Goal: Task Accomplishment & Management: Complete application form

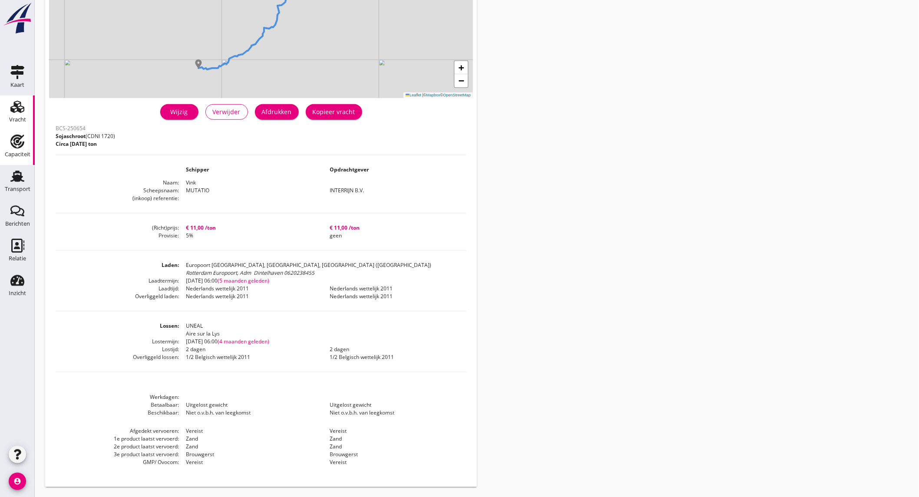
click at [11, 157] on div "Capaciteit" at bounding box center [18, 155] width 26 height 6
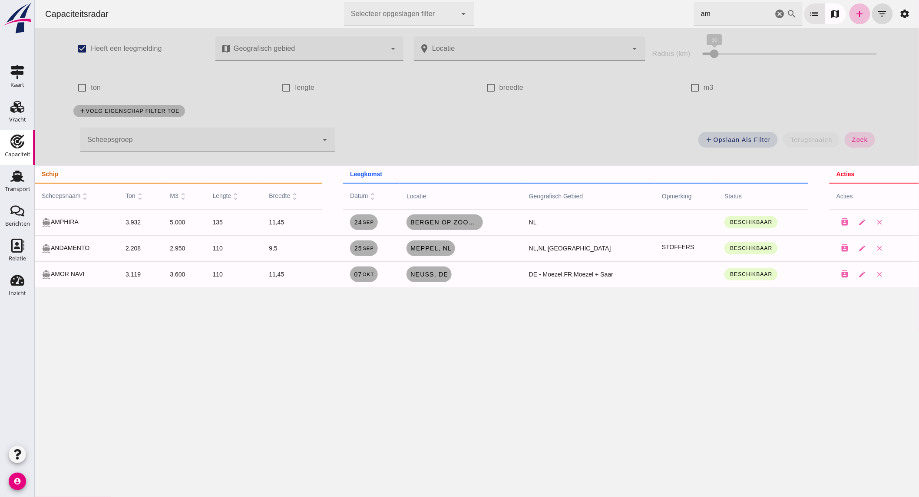
checkbox input "true"
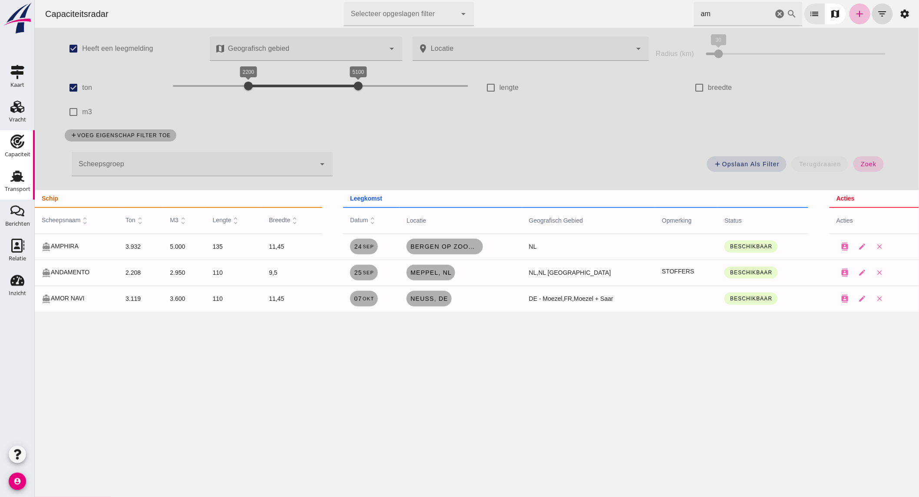
click at [13, 187] on div "Transport" at bounding box center [18, 189] width 26 height 6
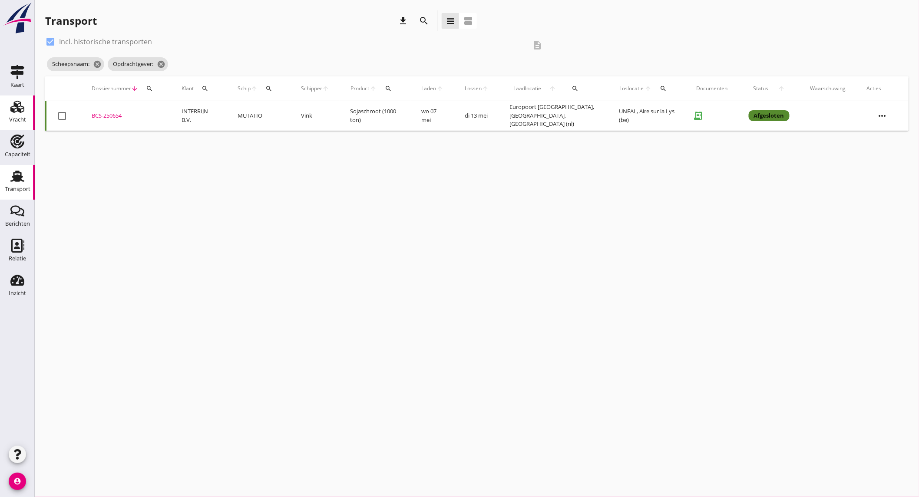
click at [13, 117] on div "Vracht" at bounding box center [17, 120] width 17 height 6
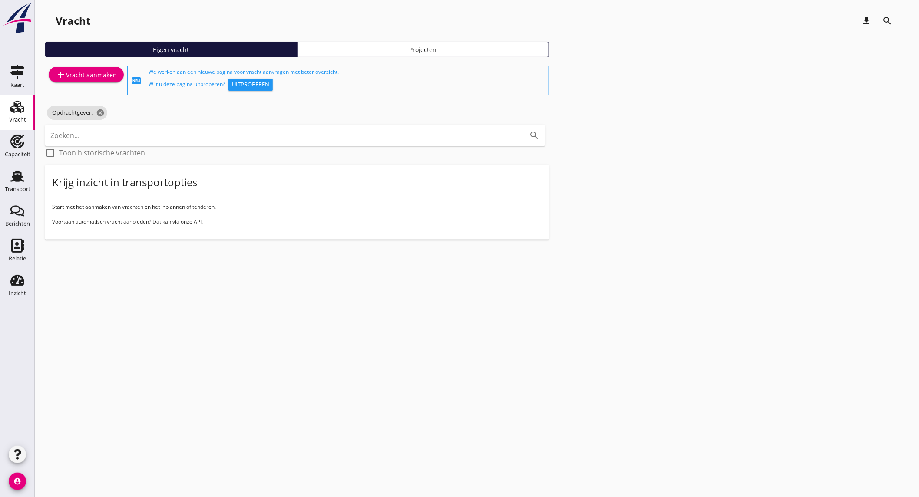
click at [90, 76] on div "add Vracht aanmaken" at bounding box center [86, 74] width 61 height 10
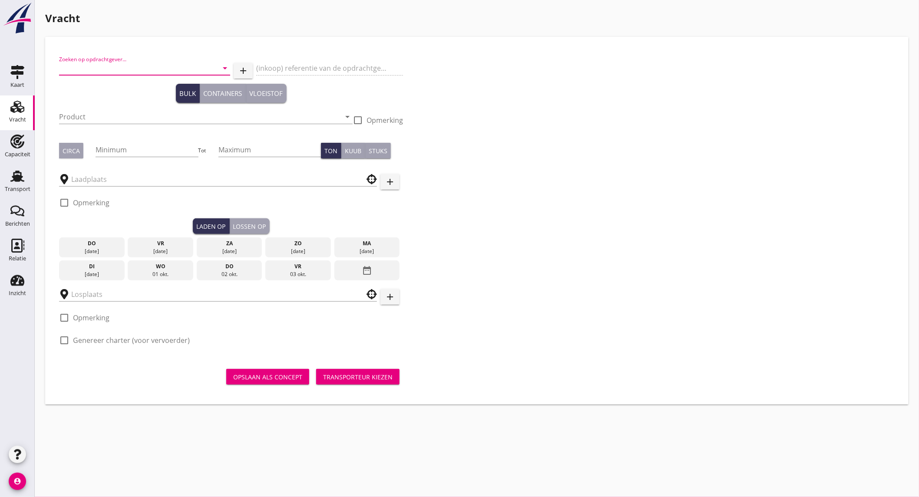
click at [155, 74] on input "Zoeken op opdrachtgever..." at bounding box center [132, 68] width 147 height 14
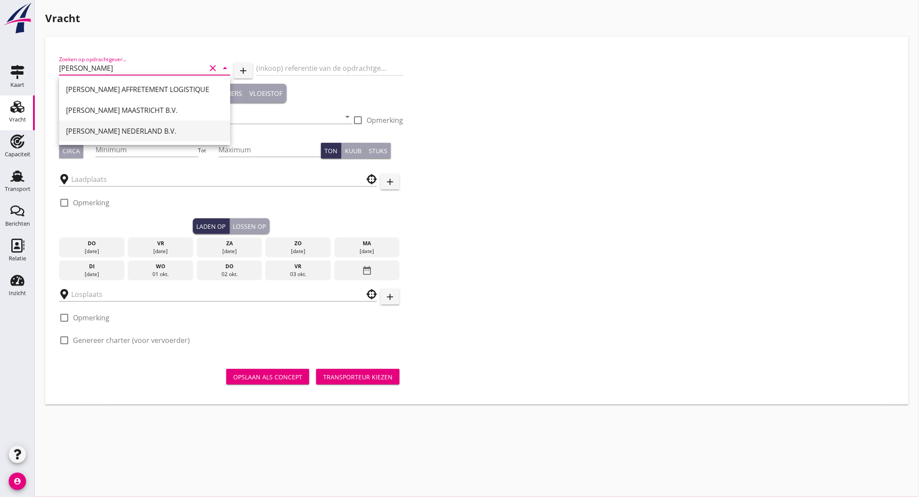
click at [153, 128] on div "[PERSON_NAME] NEDERLAND B.V." at bounding box center [144, 131] width 157 height 10
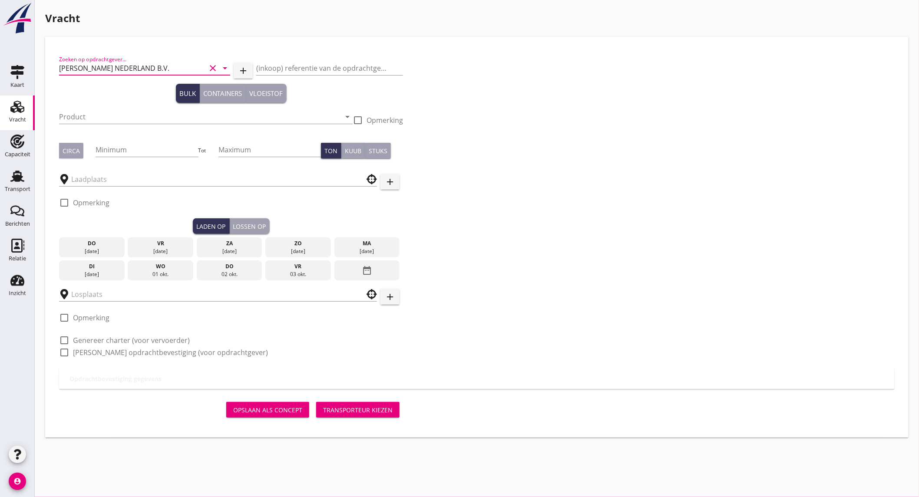
type input "[PERSON_NAME] NEDERLAND B.V."
click at [80, 115] on input "Product" at bounding box center [199, 117] width 281 height 14
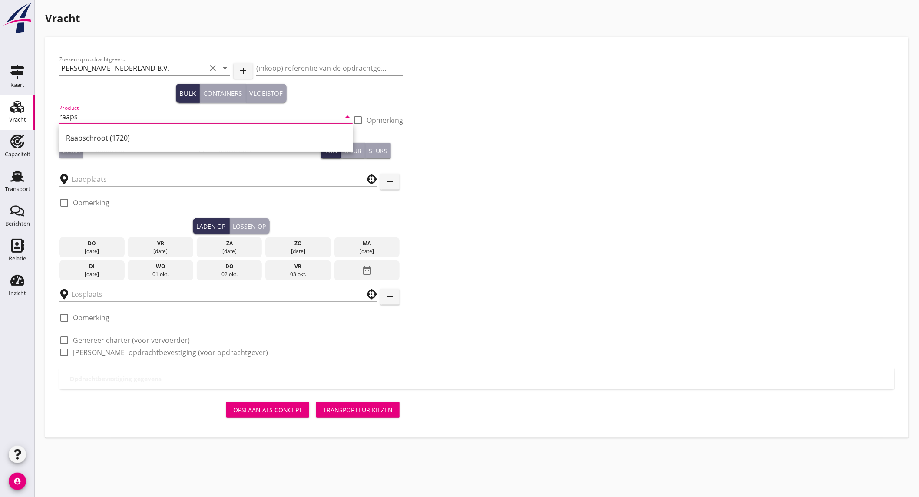
click at [85, 127] on div "Raapschroot (1720)" at bounding box center [206, 138] width 294 height 28
click at [85, 135] on div "Raapschroot (1720)" at bounding box center [206, 138] width 280 height 10
type input "Raapschroot (1720)"
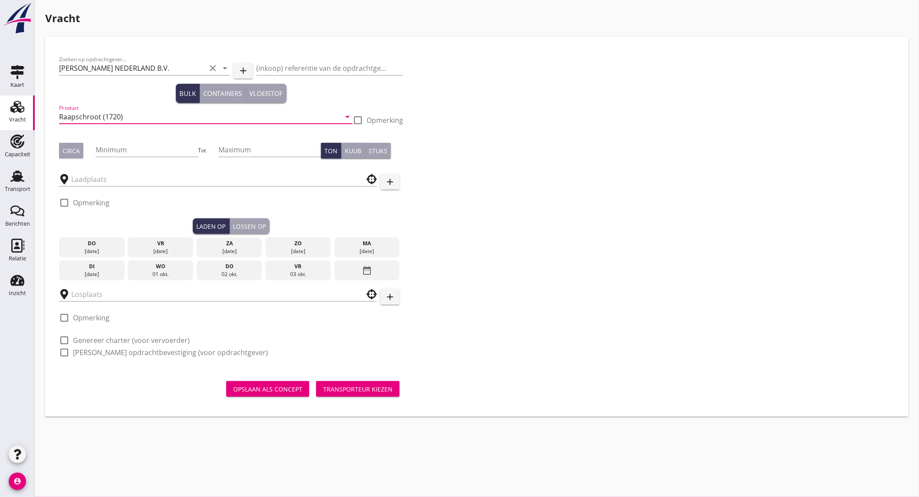
click at [72, 155] on button "Circa" at bounding box center [71, 151] width 24 height 16
click at [116, 152] on input "Minimum" at bounding box center [147, 150] width 102 height 14
type input "500"
click at [111, 178] on input "text" at bounding box center [211, 179] width 281 height 14
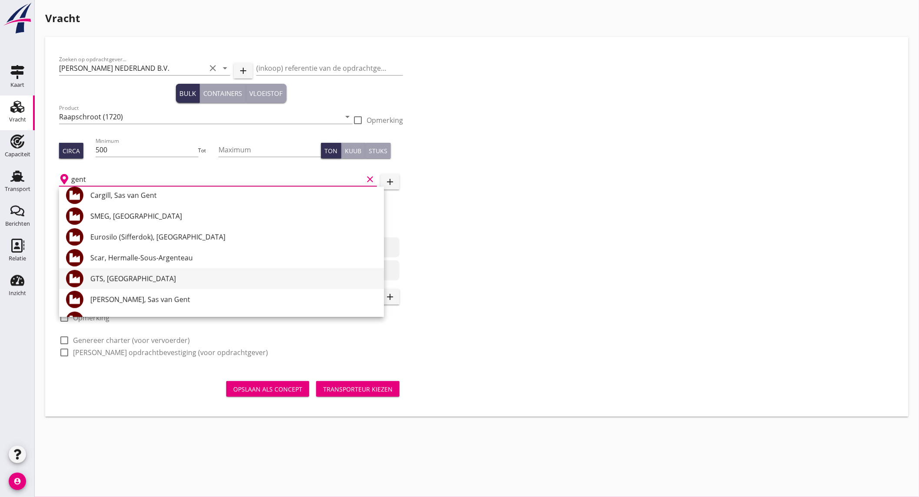
scroll to position [241, 0]
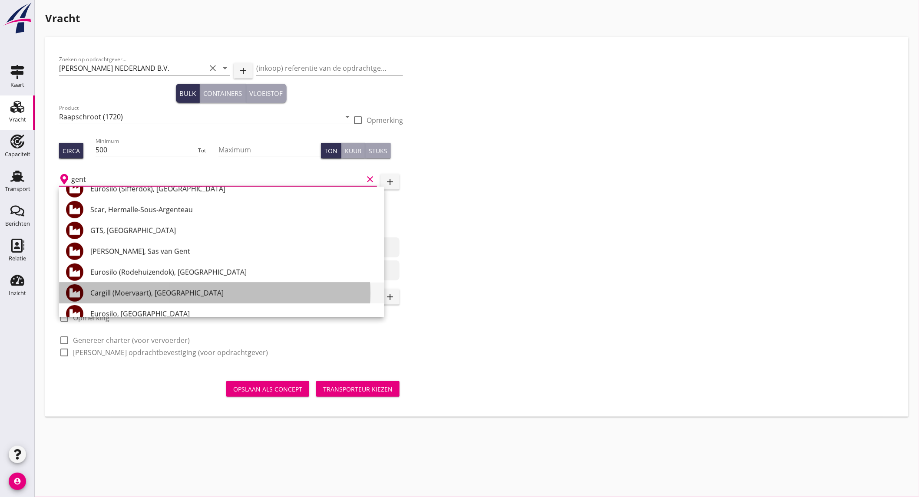
click at [171, 297] on div "Cargill (Moervaart), [GEOGRAPHIC_DATA]" at bounding box center [233, 293] width 287 height 10
type input "Cargill (Moervaart), [GEOGRAPHIC_DATA]"
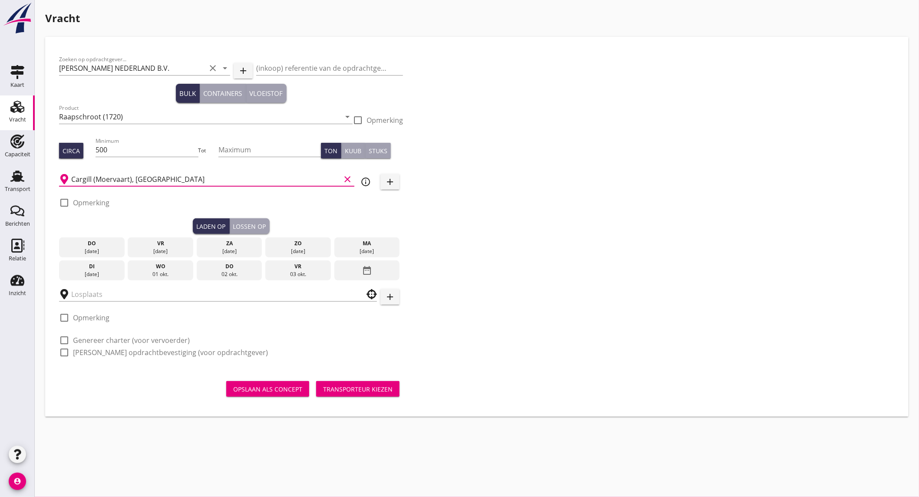
click at [366, 180] on icon "info_outline" at bounding box center [365, 182] width 10 height 10
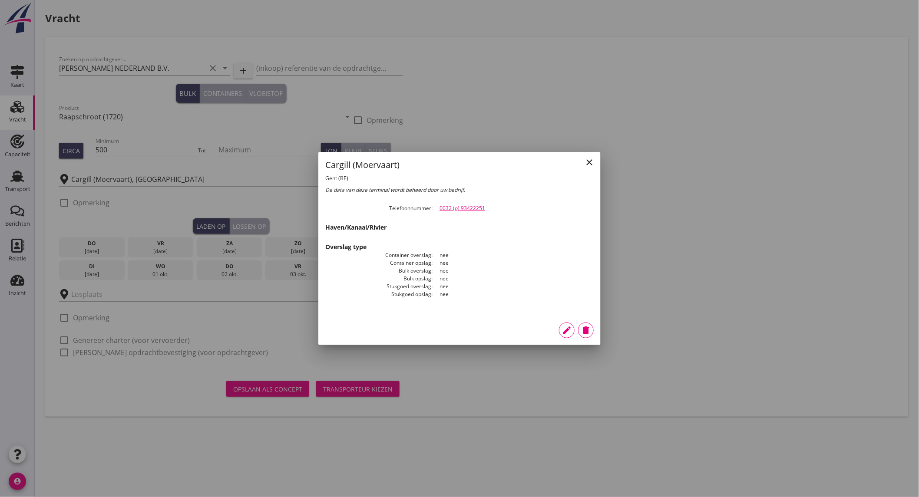
click at [592, 161] on icon "close" at bounding box center [589, 162] width 10 height 10
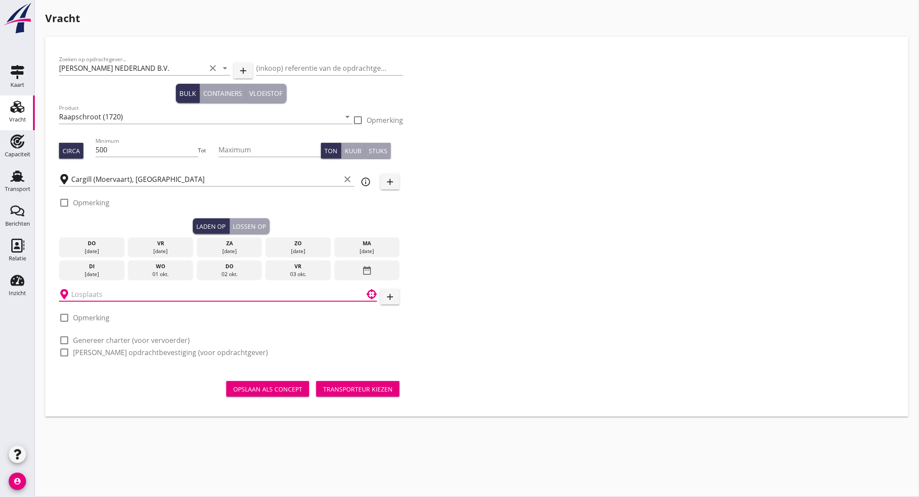
click at [108, 292] on input "text" at bounding box center [211, 294] width 281 height 14
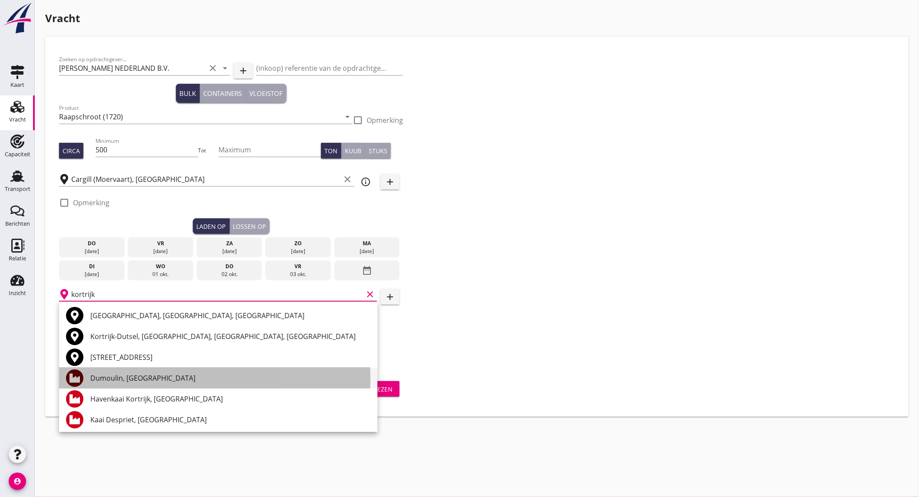
click at [142, 377] on div "Dumoulin, [GEOGRAPHIC_DATA]" at bounding box center [230, 378] width 280 height 10
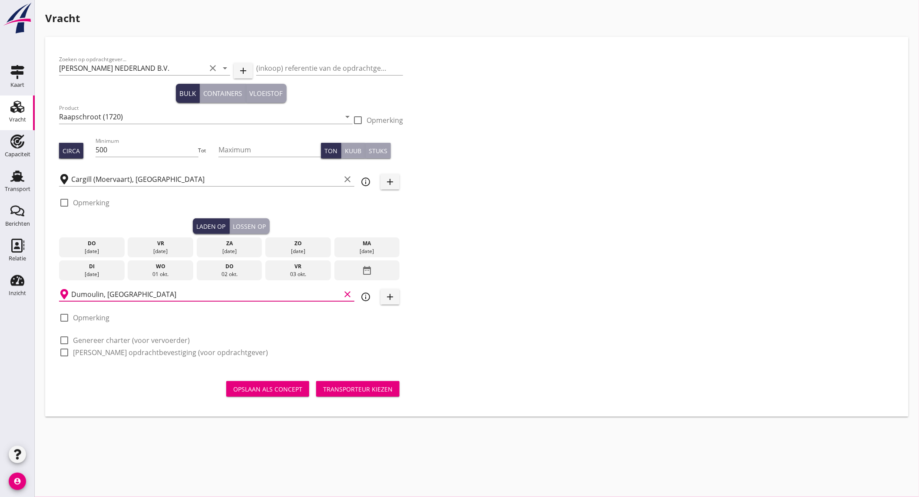
type input "Dumoulin, [GEOGRAPHIC_DATA]"
click at [117, 342] on label "Genereer charter (voor vervoerder)" at bounding box center [131, 340] width 117 height 9
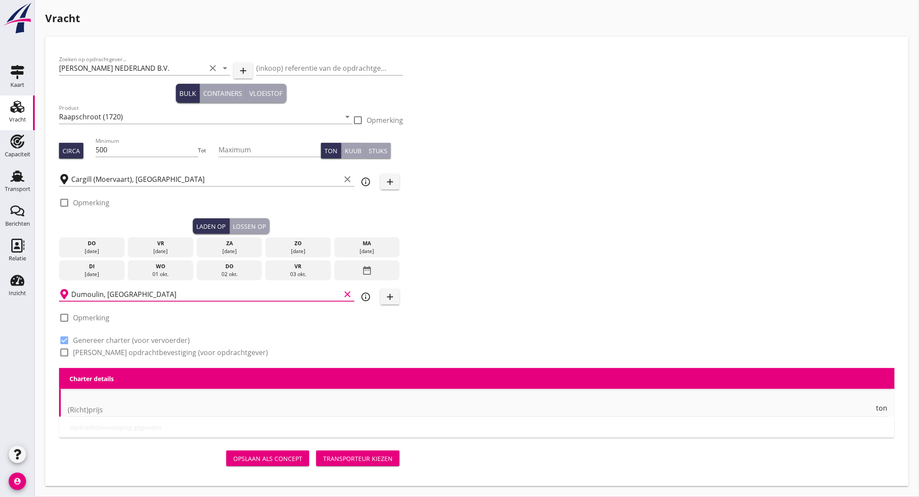
checkbox input "true"
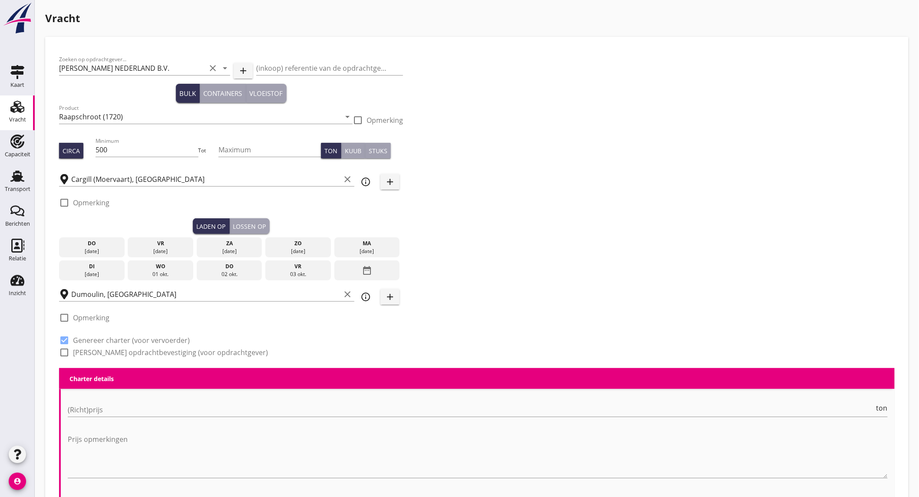
click at [116, 352] on label "[PERSON_NAME] opdrachtbevestiging (voor opdrachtgever)" at bounding box center [170, 352] width 195 height 9
checkbox input "true"
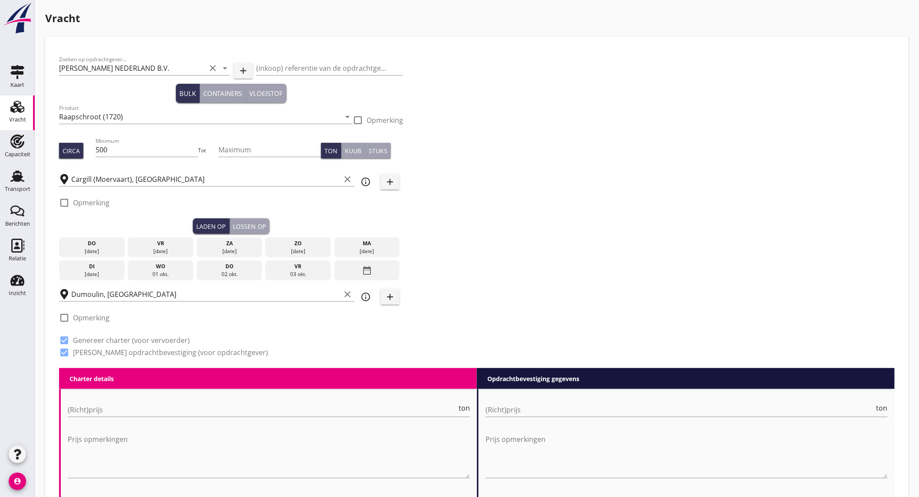
click at [165, 270] on div "wo" at bounding box center [160, 267] width 61 height 8
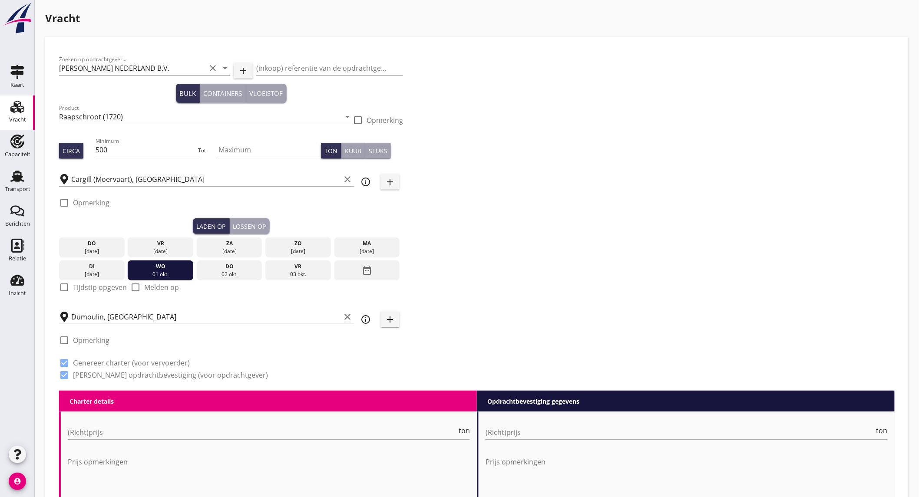
click at [84, 288] on label "Tijdstip opgeven" at bounding box center [100, 287] width 54 height 9
checkbox input "true"
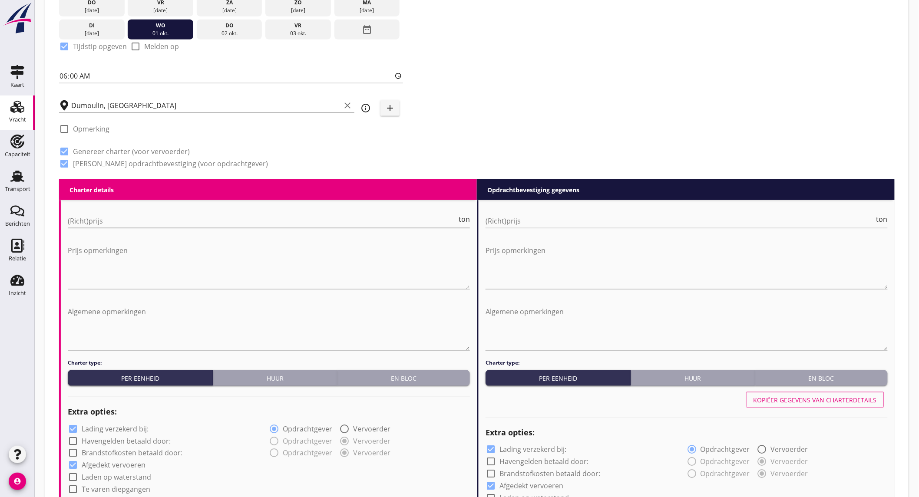
click at [172, 214] on input "(Richt)prijs" at bounding box center [262, 221] width 389 height 14
type input "7"
type input "7.5"
click at [592, 220] on input "(Richt)prijs" at bounding box center [679, 221] width 389 height 14
type input "8"
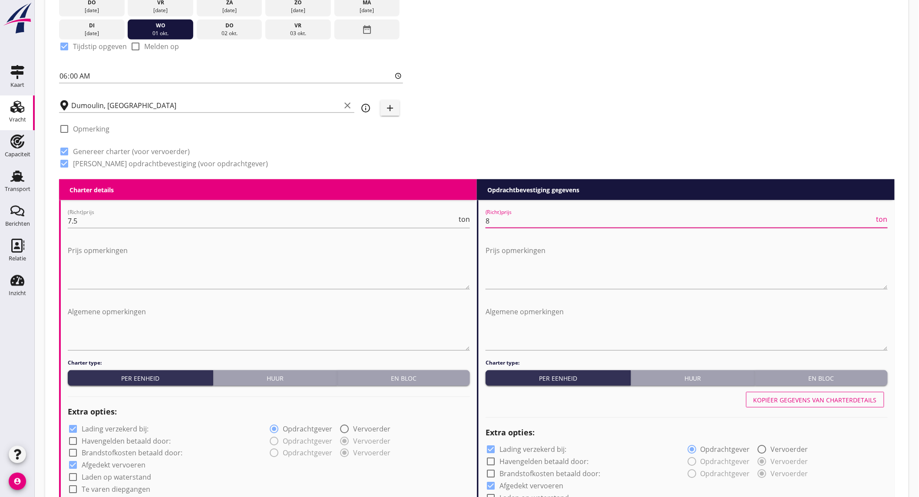
click at [131, 429] on label "Lading verzekerd bij:" at bounding box center [115, 429] width 67 height 9
checkbox input "false"
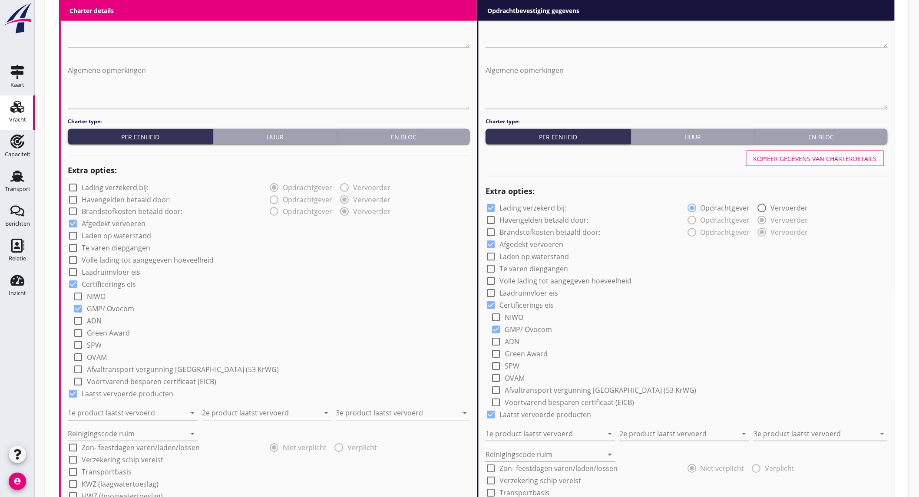
scroll to position [531, 0]
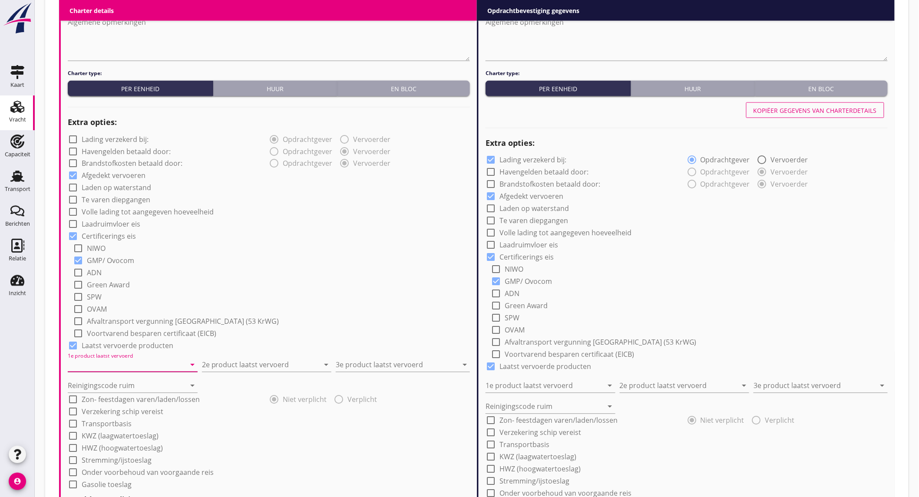
click at [132, 365] on input "1e product laatst vervoerd" at bounding box center [127, 365] width 118 height 14
click at [127, 389] on div "Lijnzaad (1811)" at bounding box center [132, 386] width 116 height 10
type input "Lijnzaad (1811)"
click at [262, 363] on input "2e product laatst vervoerd" at bounding box center [261, 365] width 118 height 14
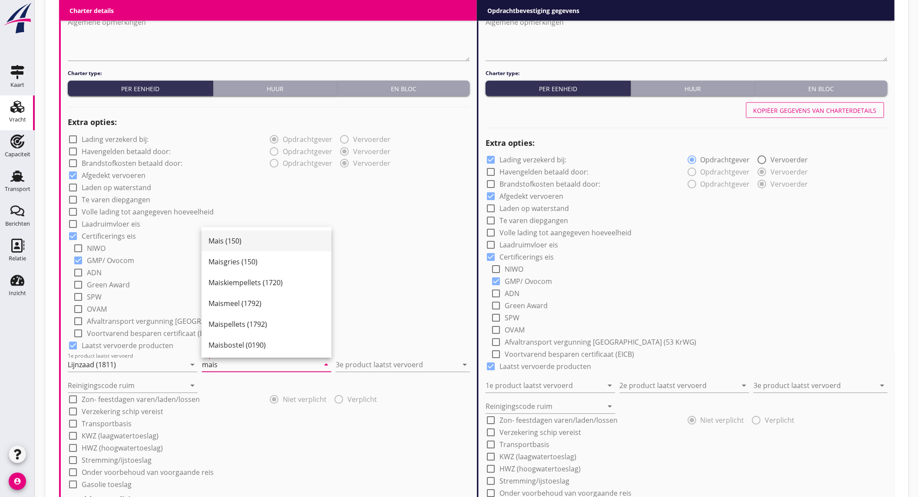
click at [241, 235] on div "Mais (150)" at bounding box center [266, 241] width 116 height 21
type input "Mais (150)"
click at [382, 363] on input "3e product laatst vervoerd" at bounding box center [397, 365] width 122 height 14
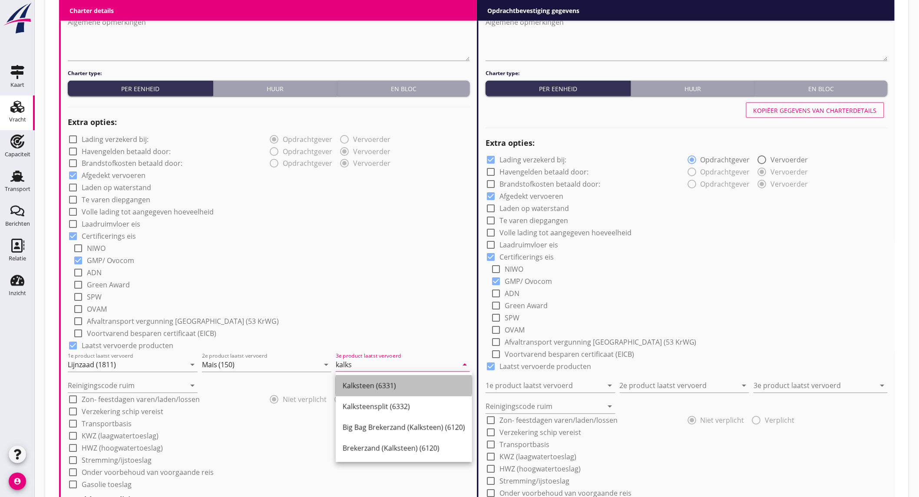
click at [381, 383] on div "Kalksteen (6331)" at bounding box center [404, 386] width 122 height 10
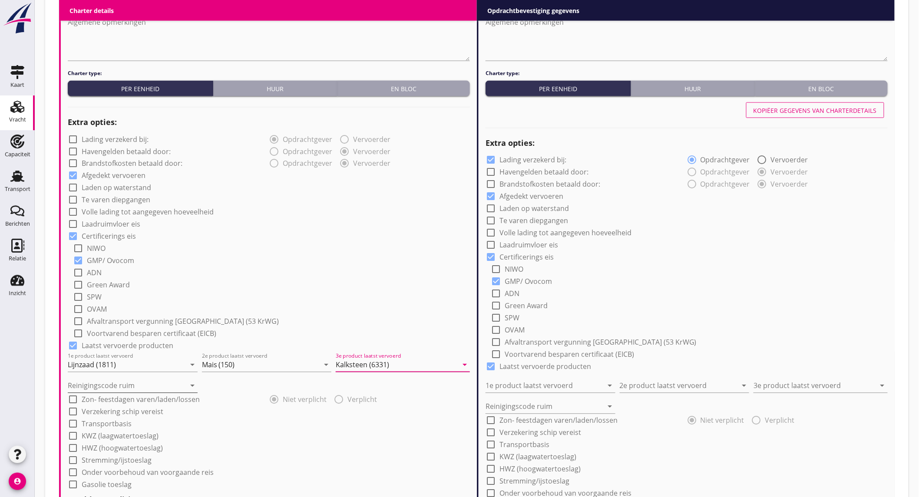
type input "Kalksteen (6331)"
click at [162, 383] on input "Reinigingscode ruim" at bounding box center [127, 386] width 118 height 14
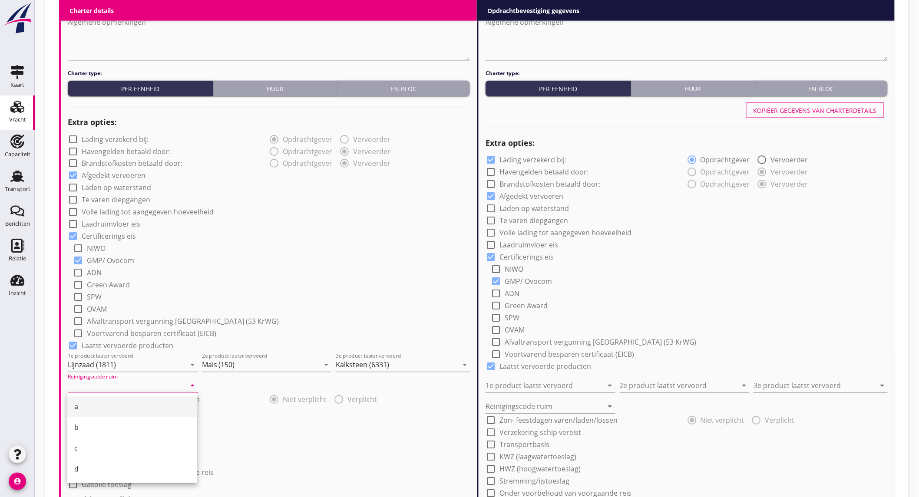
click at [109, 407] on div "a" at bounding box center [132, 407] width 116 height 10
type input "a"
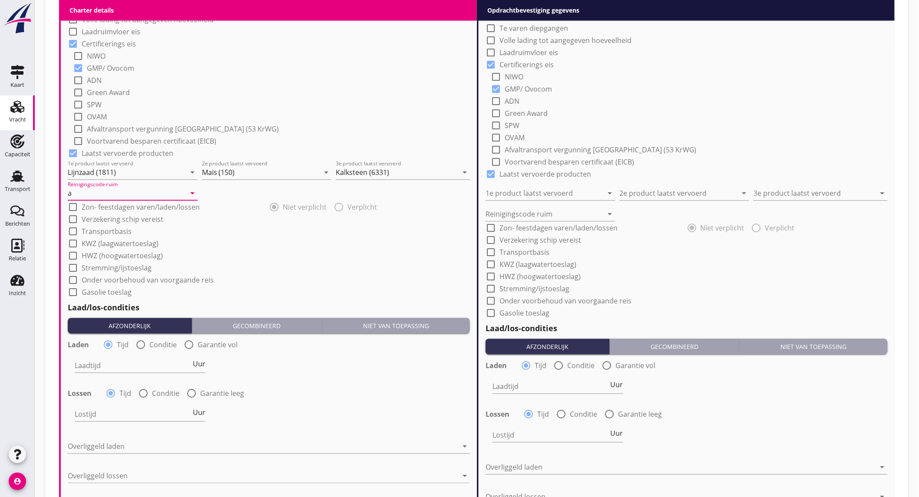
scroll to position [820, 0]
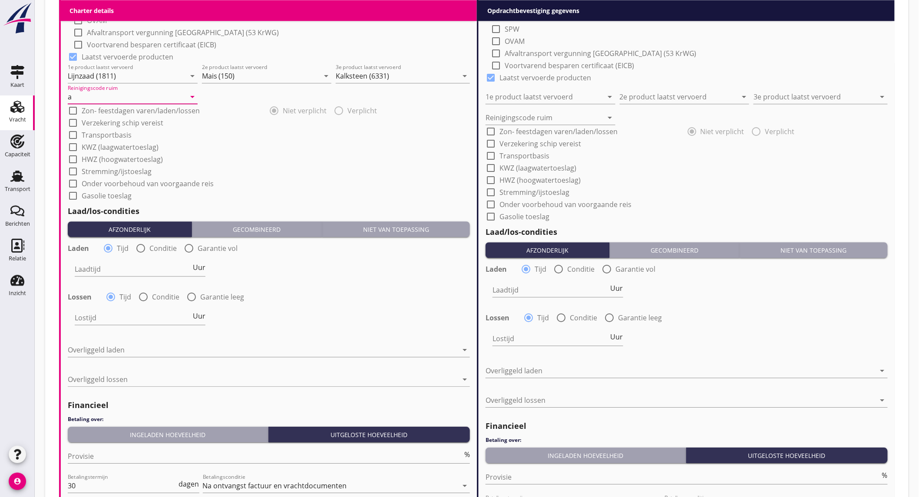
click at [153, 244] on label "Conditie" at bounding box center [162, 248] width 27 height 9
radio input "false"
radio input "true"
click at [145, 268] on div at bounding box center [167, 269] width 185 height 14
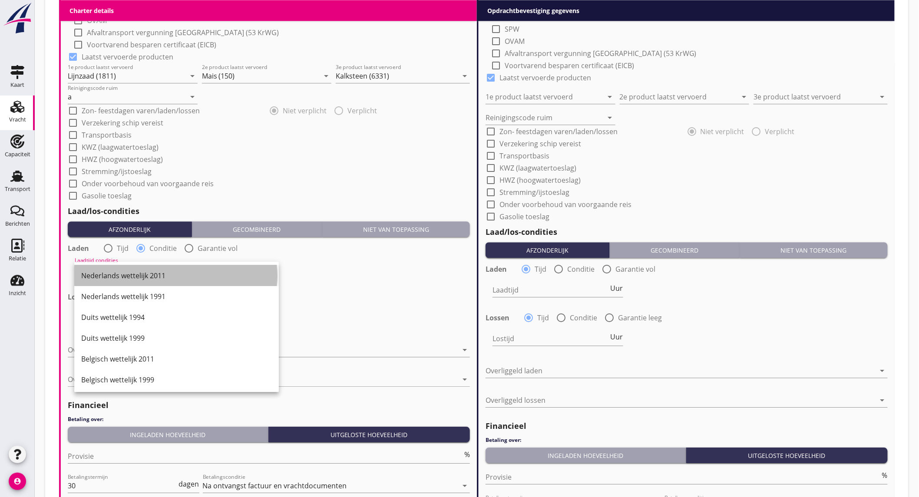
click at [143, 273] on div "Nederlands wettelijk 2011" at bounding box center [176, 275] width 191 height 10
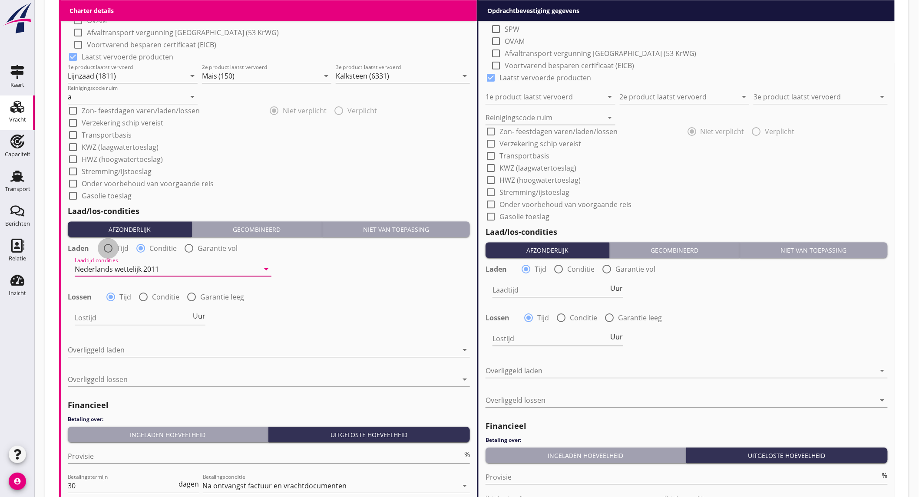
click at [106, 241] on div at bounding box center [108, 248] width 15 height 15
radio input "true"
click at [198, 268] on span "Uur" at bounding box center [199, 267] width 13 height 7
click at [135, 268] on input "Laadtijd" at bounding box center [133, 269] width 116 height 14
type input "2"
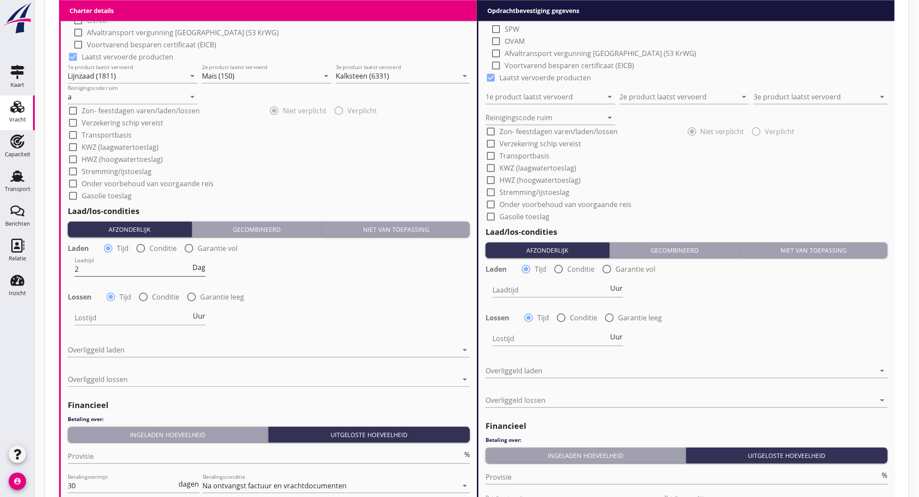
click at [112, 263] on input "2" at bounding box center [133, 269] width 116 height 14
type input "1"
click at [194, 316] on span "Uur" at bounding box center [199, 316] width 13 height 7
type input "2"
click at [135, 347] on div at bounding box center [263, 350] width 390 height 14
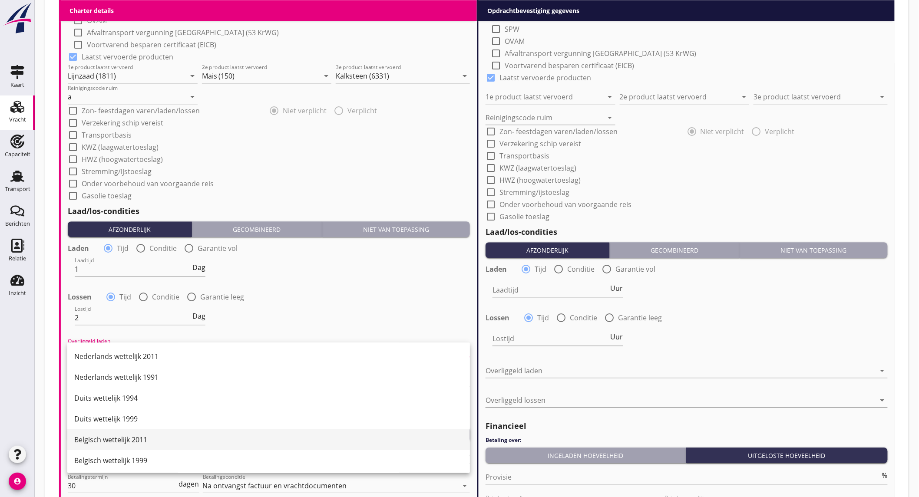
click at [147, 441] on div "Belgisch wettelijk 2011" at bounding box center [268, 440] width 389 height 10
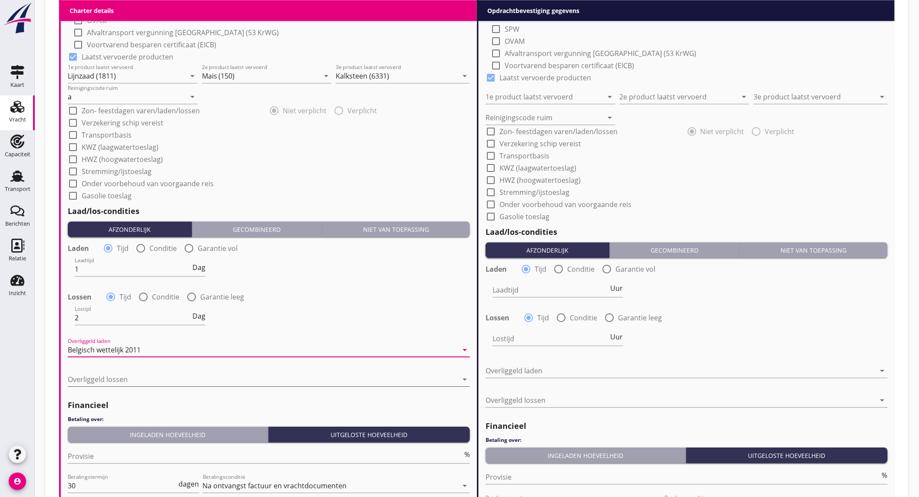
click at [135, 378] on div at bounding box center [263, 380] width 390 height 14
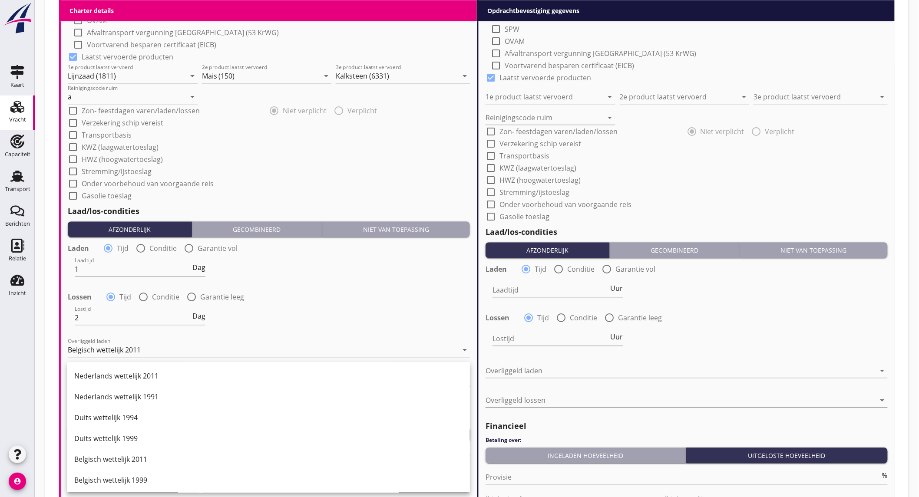
click at [144, 298] on div at bounding box center [143, 297] width 15 height 15
radio input "false"
radio input "true"
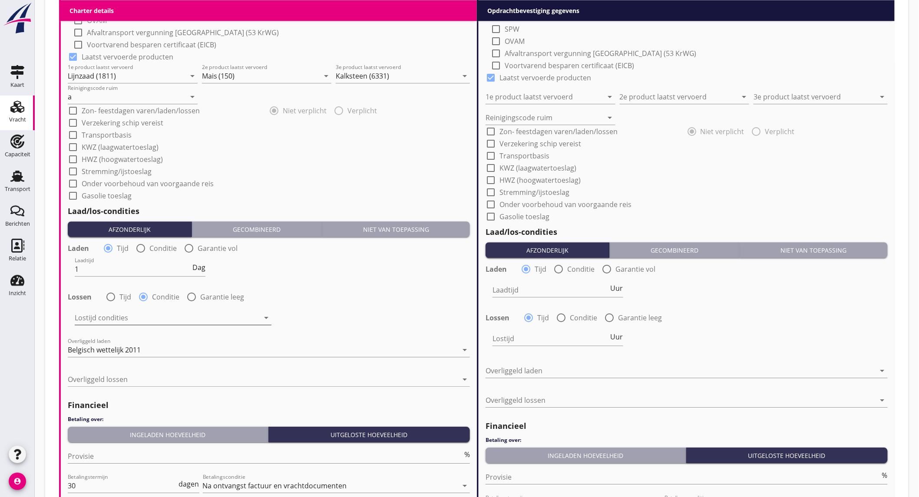
click at [153, 315] on div at bounding box center [167, 318] width 185 height 14
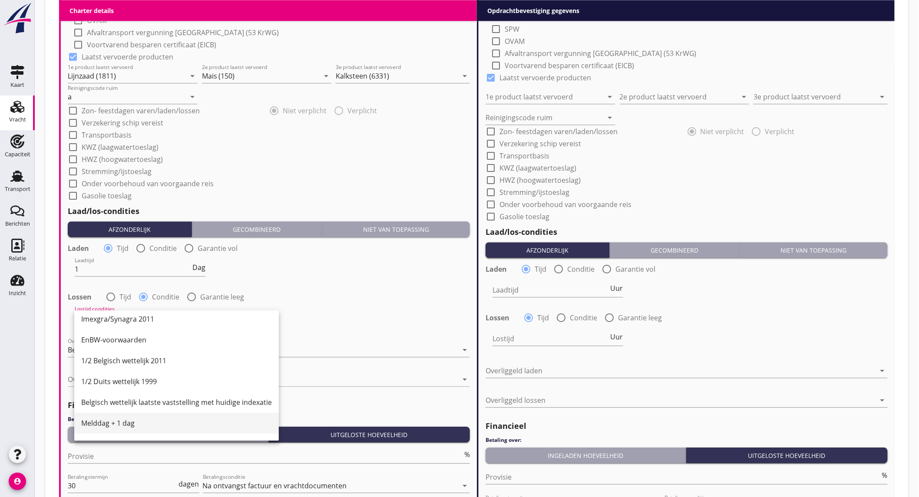
scroll to position [241, 0]
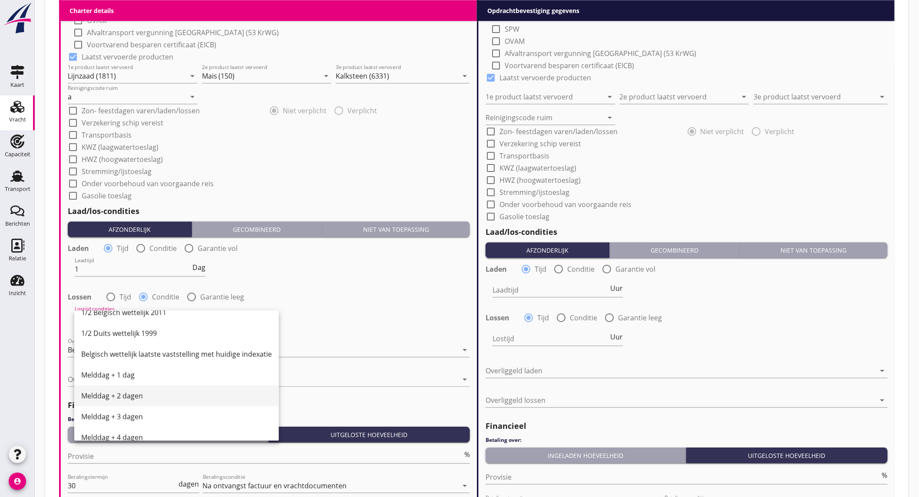
click at [146, 400] on div "Melddag + 2 dagen" at bounding box center [176, 396] width 191 height 10
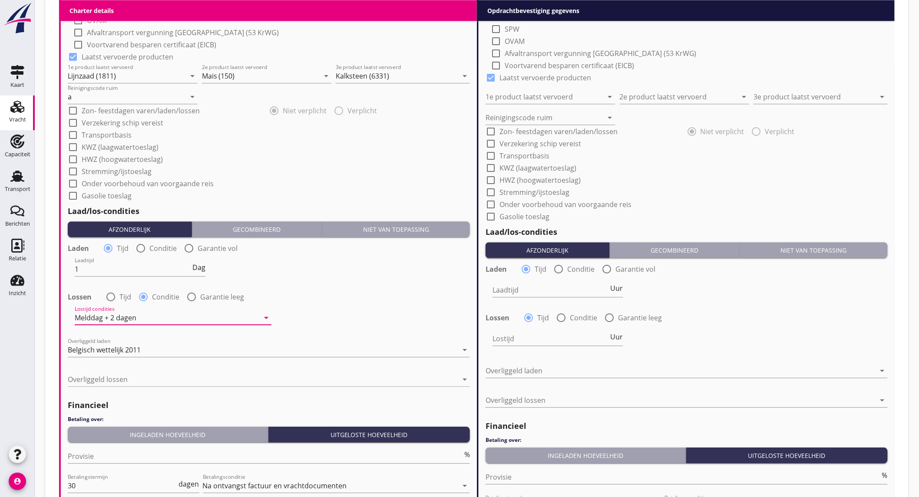
click at [150, 371] on div "Overliggeld lossen arrow_drop_down" at bounding box center [269, 381] width 402 height 28
click at [149, 378] on div at bounding box center [263, 380] width 390 height 14
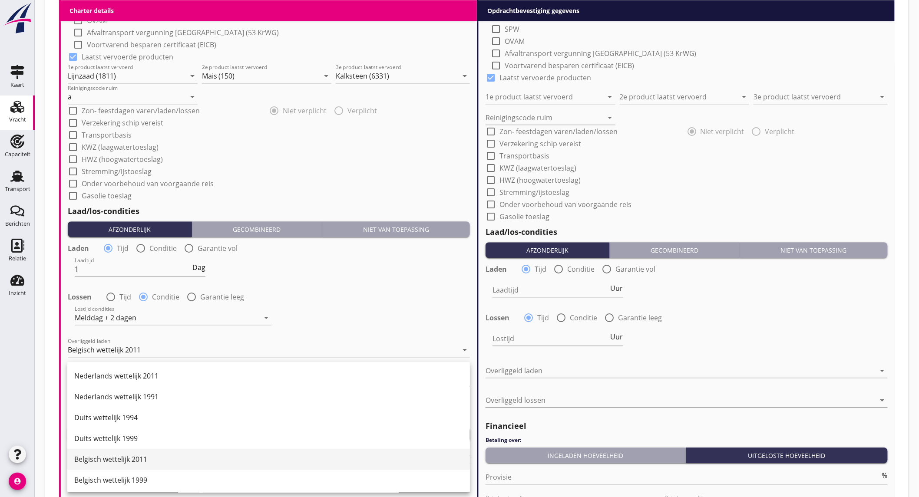
click at [140, 457] on div "Belgisch wettelijk 2011" at bounding box center [268, 459] width 389 height 10
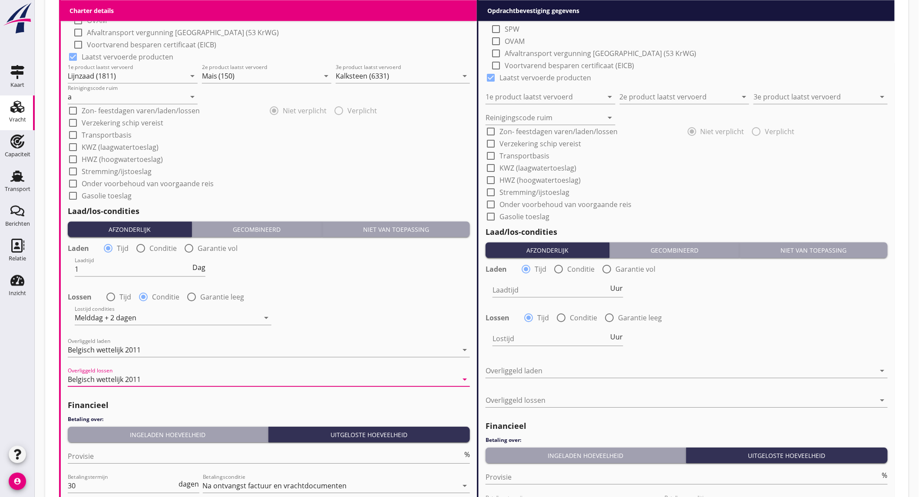
scroll to position [946, 0]
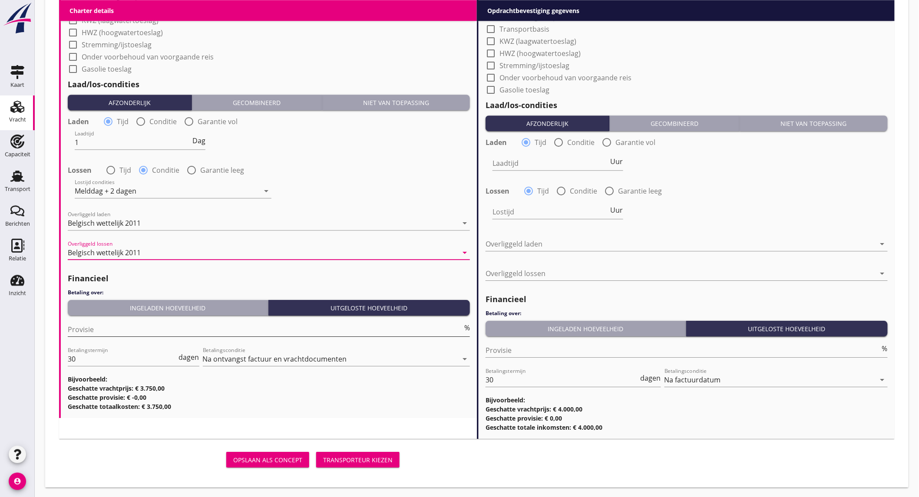
click at [129, 333] on input "Provisie" at bounding box center [265, 330] width 395 height 14
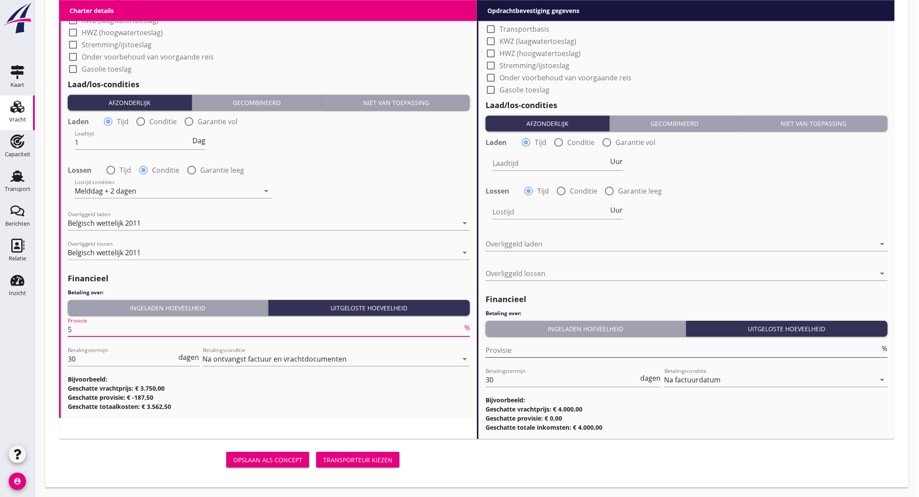
type input "5"
click at [611, 350] on input "Provisie" at bounding box center [682, 350] width 395 height 14
type input "2"
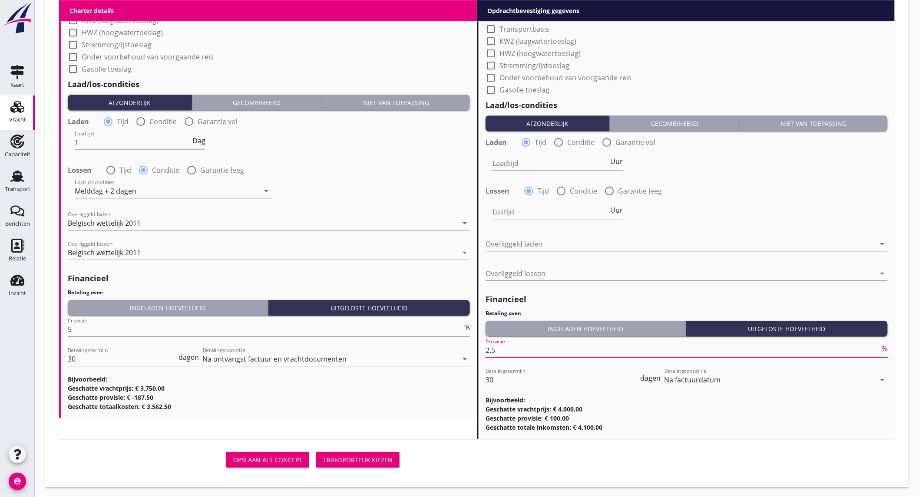
type input "2.5"
click at [749, 216] on div "Lostijd Uur" at bounding box center [687, 212] width 404 height 31
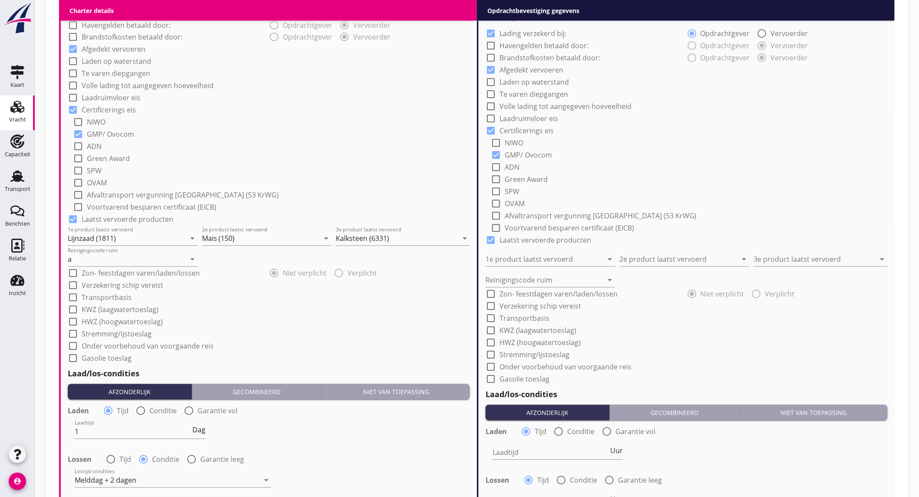
scroll to position [560, 0]
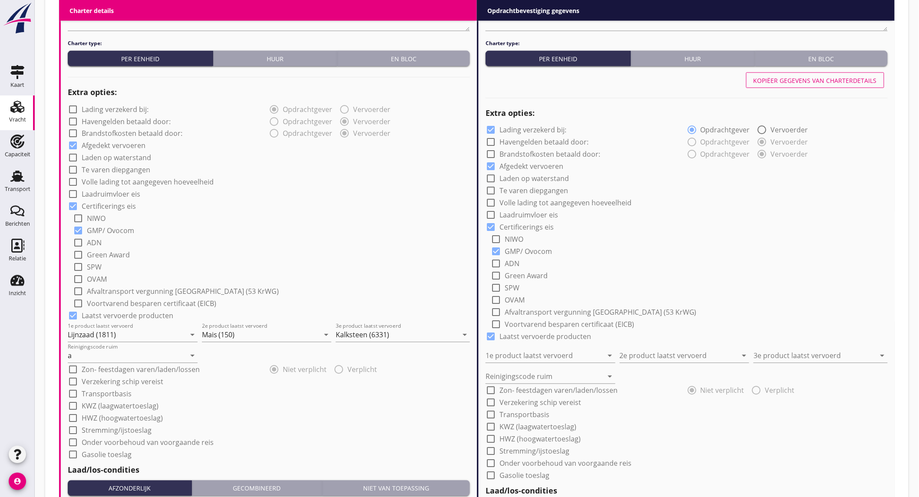
click at [803, 80] on div "Kopiëer gegevens van charterdetails" at bounding box center [814, 80] width 123 height 9
checkbox input "false"
type input "Lijnzaad (1811)"
type input "Mais (150)"
type input "Kalksteen (6331)"
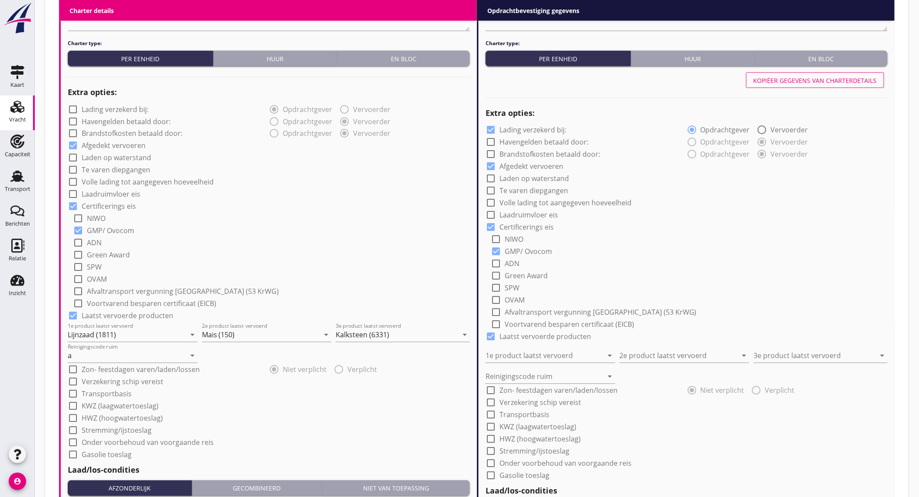
type input "a"
type input "1"
radio input "false"
radio input "true"
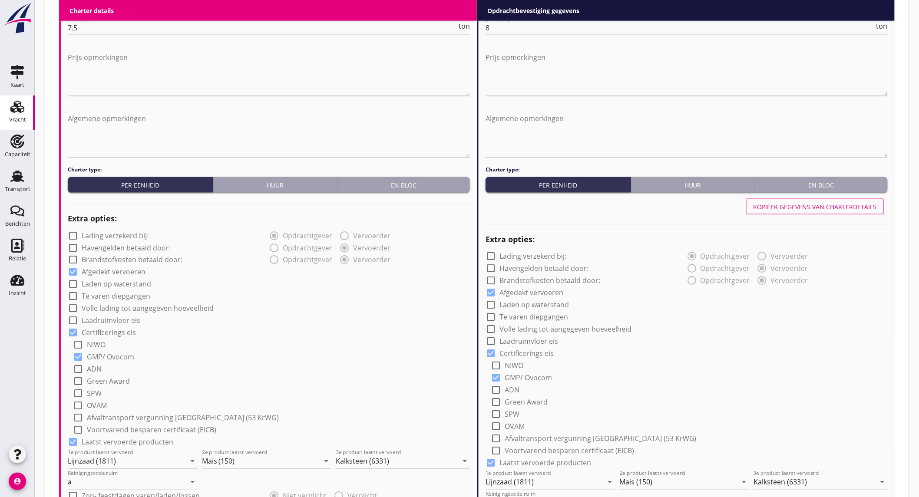
scroll to position [675, 0]
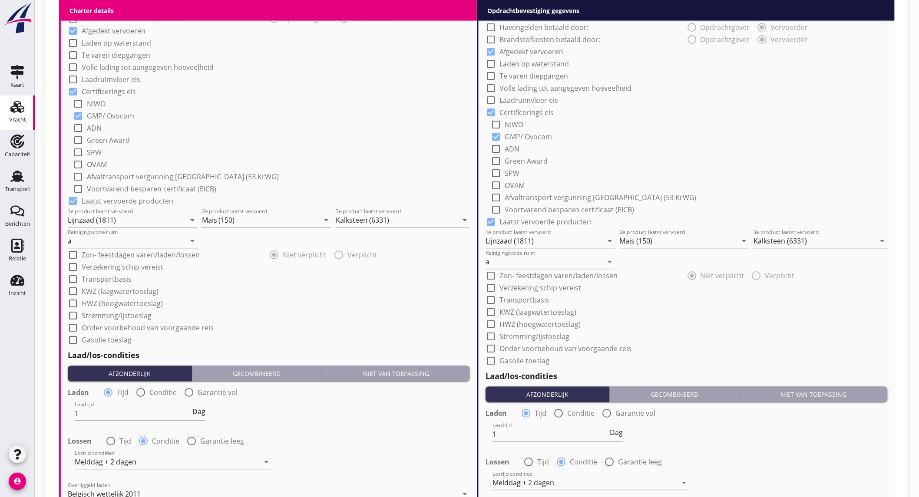
click at [123, 328] on label "Onder voorbehoud van voorgaande reis" at bounding box center [148, 328] width 132 height 9
checkbox input "true"
click at [595, 350] on label "Onder voorbehoud van voorgaande reis" at bounding box center [565, 349] width 132 height 9
checkbox input "true"
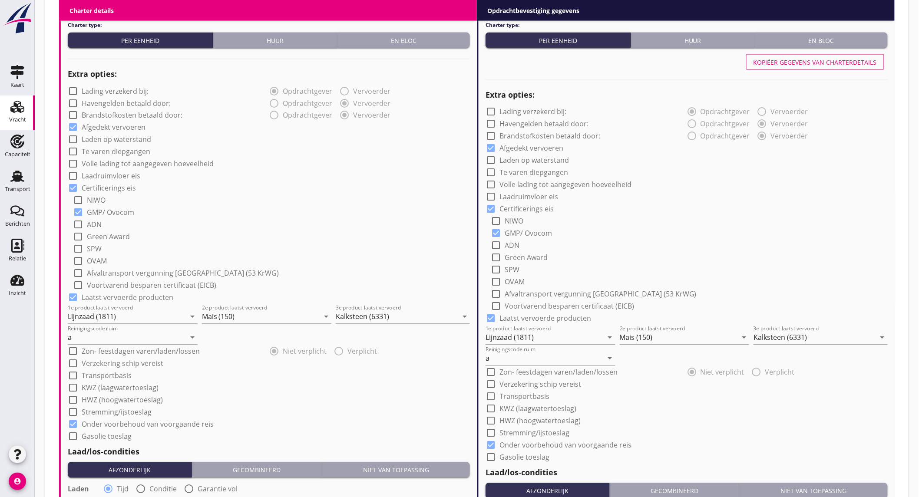
scroll to position [946, 0]
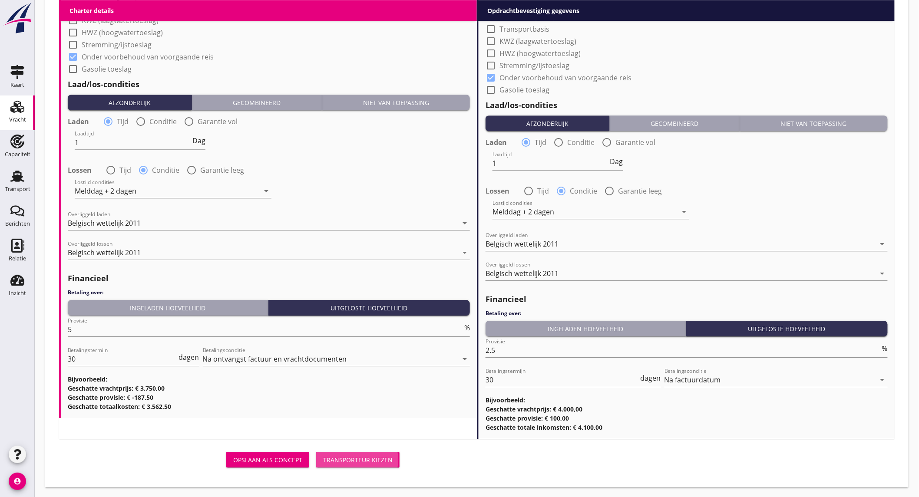
click at [355, 455] on div "Transporteur kiezen" at bounding box center [357, 459] width 69 height 9
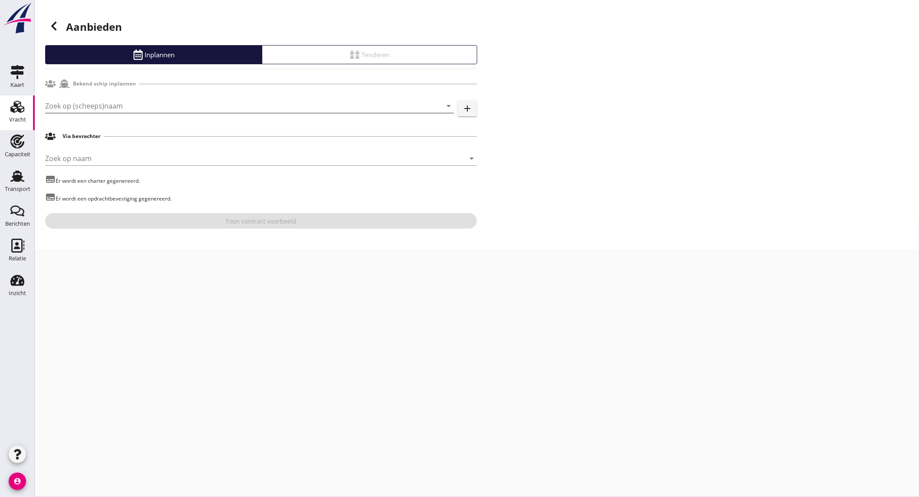
click at [121, 110] on input "Zoek op (scheeps)naam" at bounding box center [237, 106] width 384 height 14
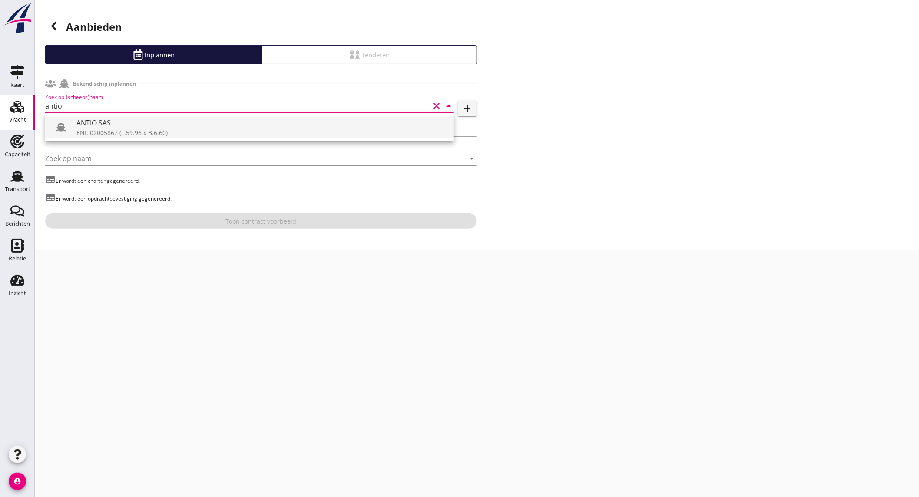
click at [118, 130] on div "ENI: 02005867 (L:59.96 x B:6.60)" at bounding box center [261, 132] width 370 height 9
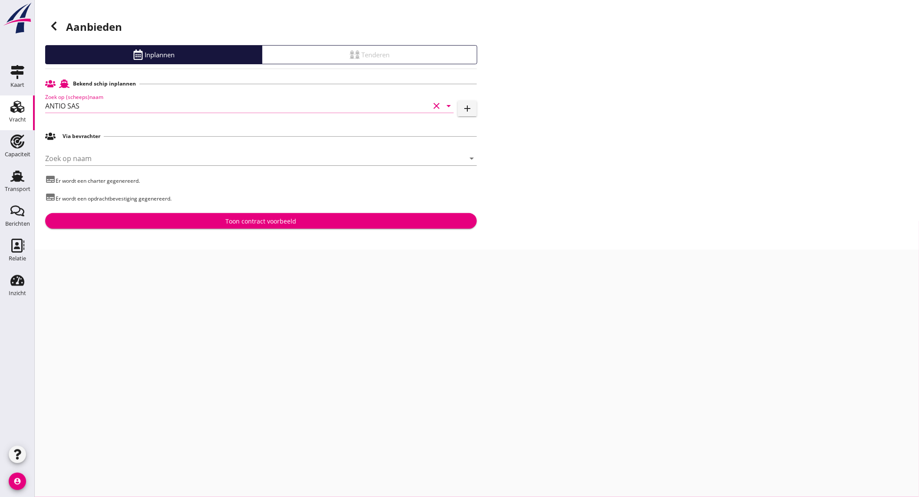
type input "ANTIO SAS"
click at [214, 218] on div "Toon contract voorbeeld" at bounding box center [261, 221] width 418 height 9
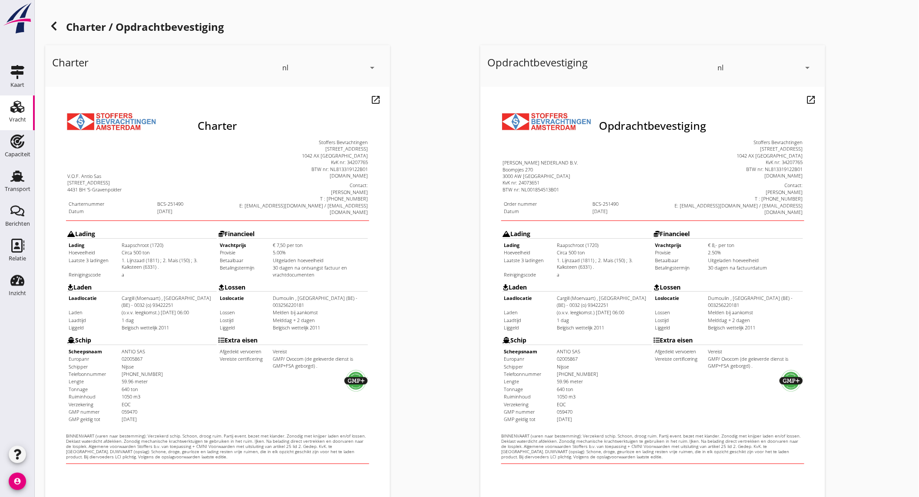
scroll to position [145, 0]
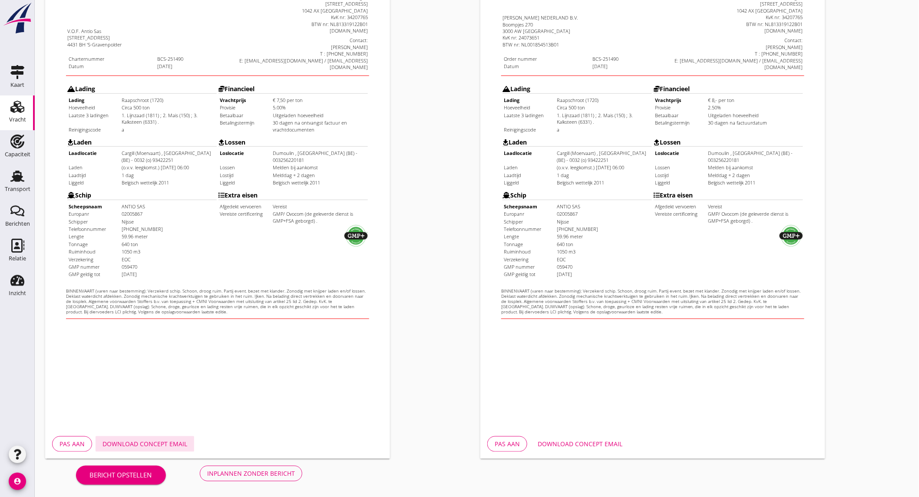
drag, startPoint x: 165, startPoint y: 436, endPoint x: 280, endPoint y: 435, distance: 114.2
click at [165, 436] on button "Download concept email" at bounding box center [145, 444] width 99 height 16
click at [585, 442] on div "Download concept email" at bounding box center [579, 443] width 85 height 9
click at [244, 469] on div "Inplannen zonder bericht" at bounding box center [251, 473] width 88 height 9
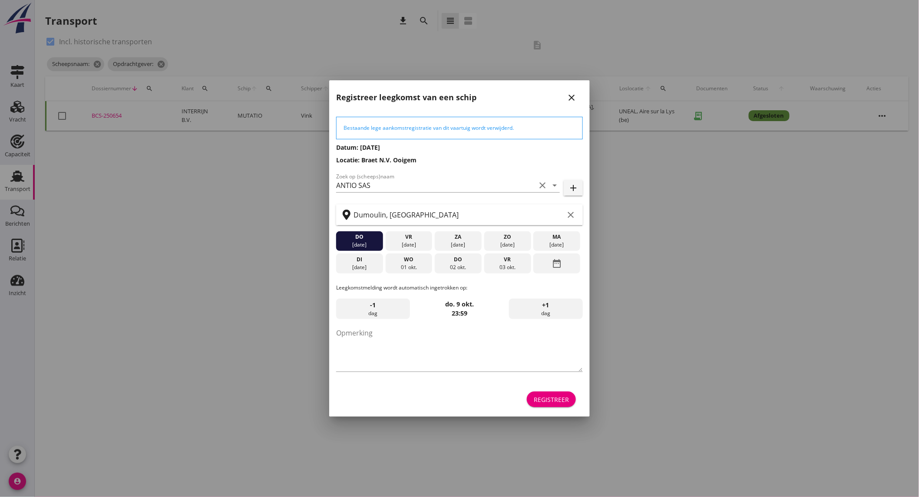
click at [566, 400] on div "Registreer" at bounding box center [551, 399] width 35 height 9
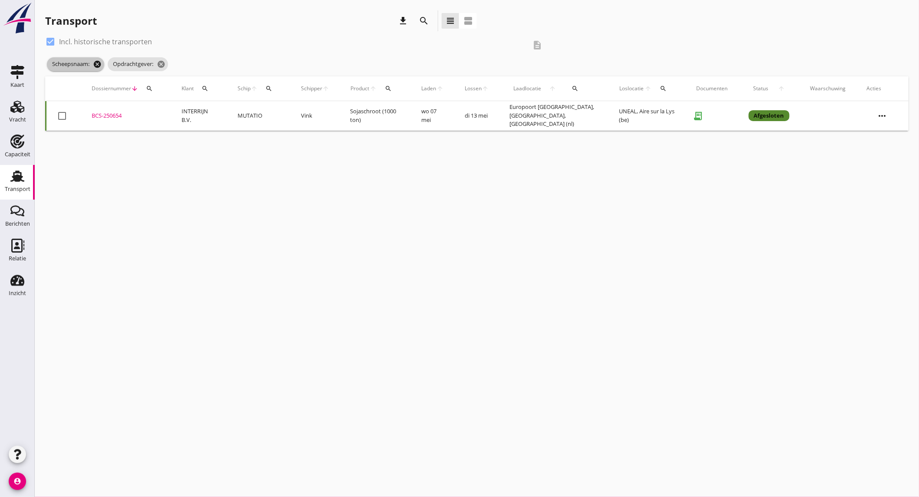
click at [98, 65] on icon "cancel" at bounding box center [97, 64] width 9 height 9
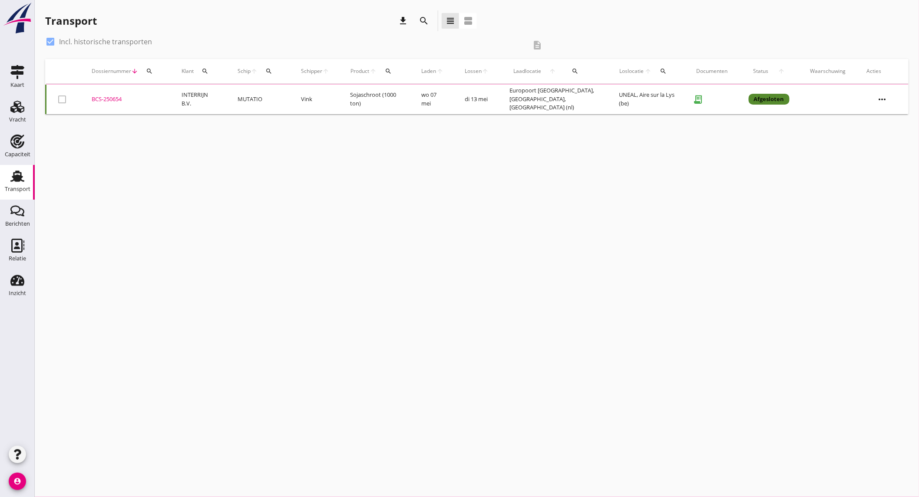
click at [74, 40] on label "Incl. historische transporten" at bounding box center [105, 41] width 93 height 9
checkbox input "false"
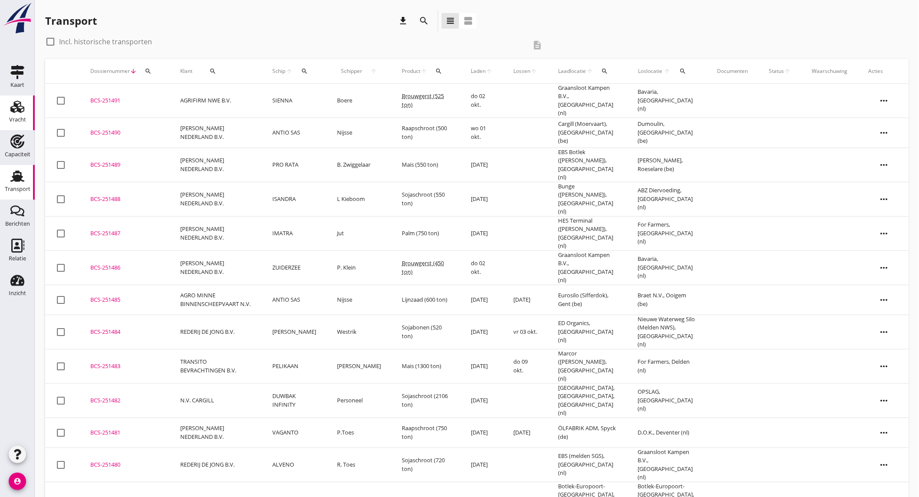
click at [21, 120] on div "Vracht" at bounding box center [17, 120] width 17 height 6
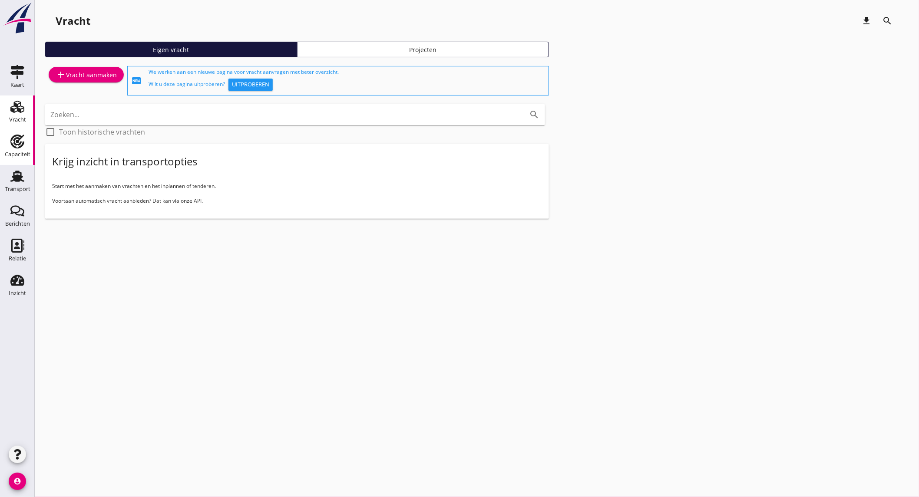
click at [25, 151] on div "Capaciteit" at bounding box center [18, 154] width 26 height 12
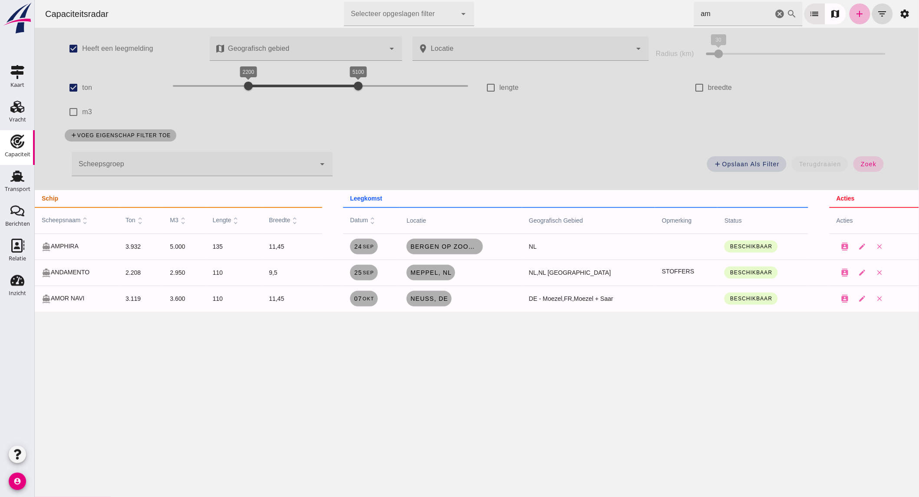
click at [854, 10] on icon "add" at bounding box center [859, 14] width 10 height 10
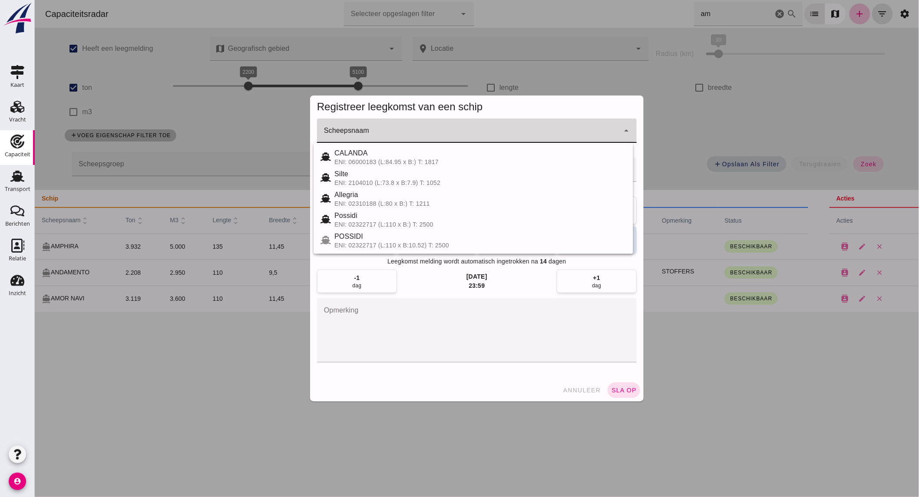
click at [487, 136] on input "Scheepsnaam" at bounding box center [467, 135] width 302 height 10
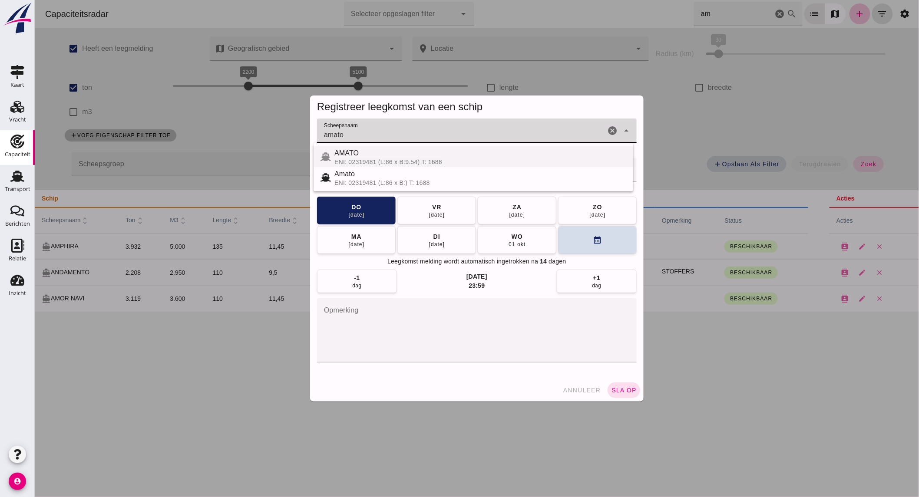
click at [382, 151] on div "AMATO" at bounding box center [480, 153] width 292 height 10
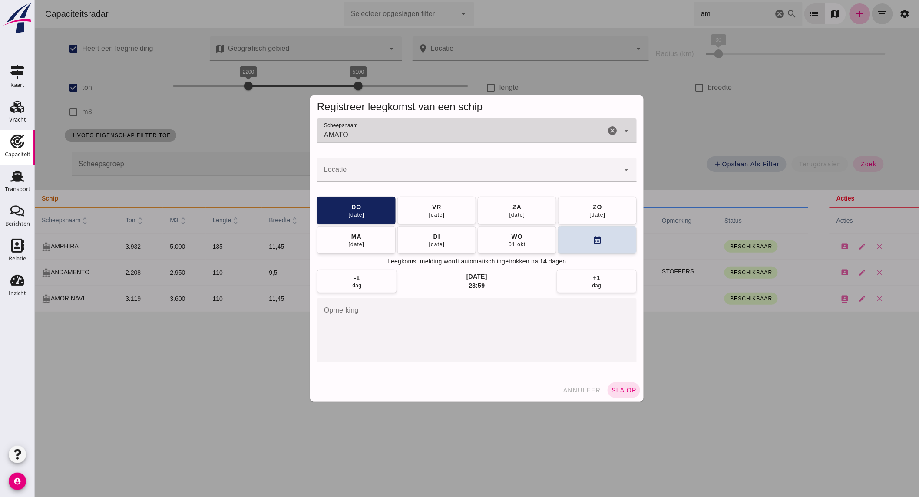
type input "AMATO"
click at [383, 171] on input "Locatie" at bounding box center [467, 174] width 302 height 10
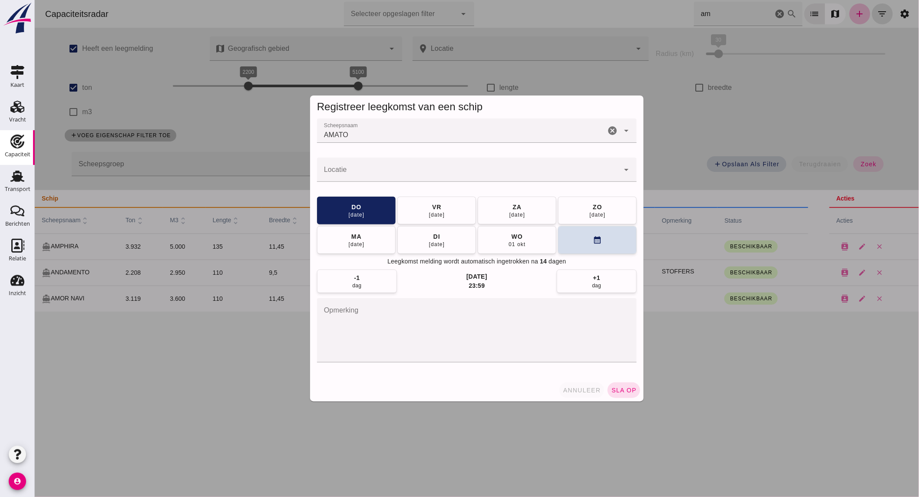
click at [587, 389] on span "annuleer" at bounding box center [581, 390] width 38 height 7
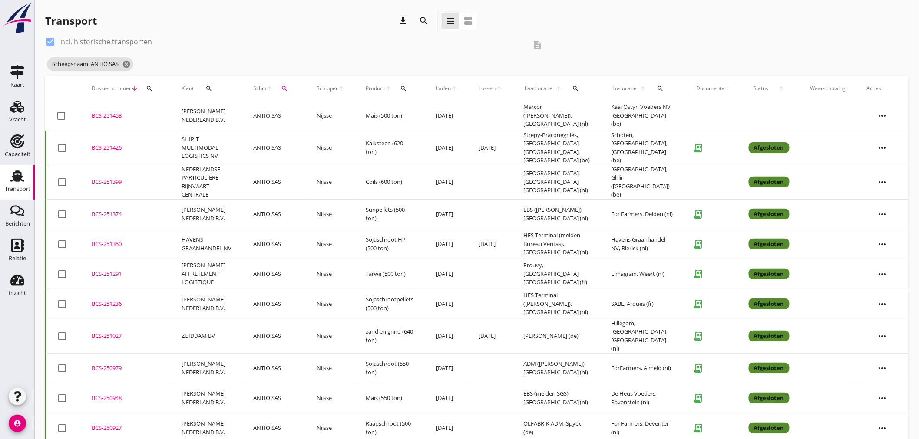
click at [235, 119] on td "[PERSON_NAME] NEDERLAND B.V." at bounding box center [207, 116] width 72 height 30
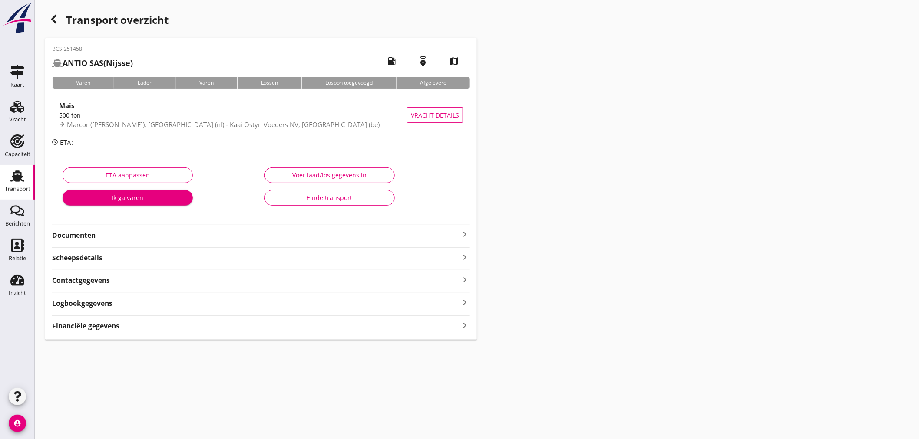
drag, startPoint x: 127, startPoint y: 111, endPoint x: 144, endPoint y: 96, distance: 22.4
click at [127, 111] on div "500 ton" at bounding box center [233, 115] width 348 height 9
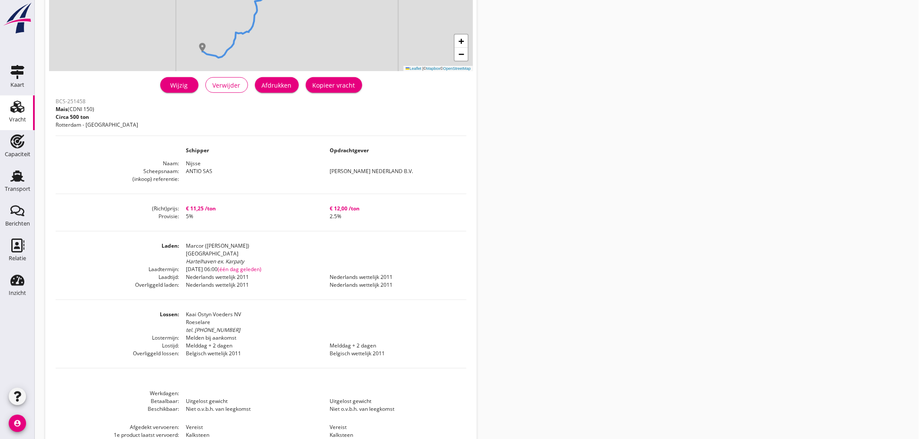
scroll to position [200, 0]
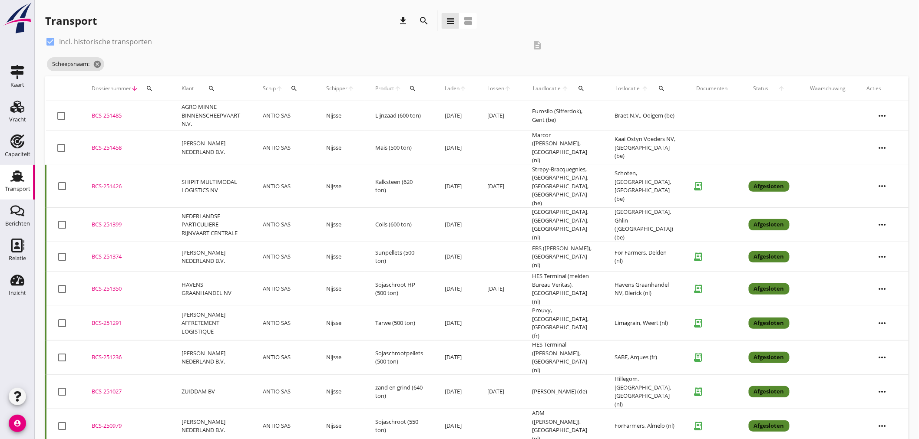
click at [136, 43] on label "Incl. historische transporten" at bounding box center [105, 41] width 93 height 9
checkbox input "false"
